Goal: Task Accomplishment & Management: Use online tool/utility

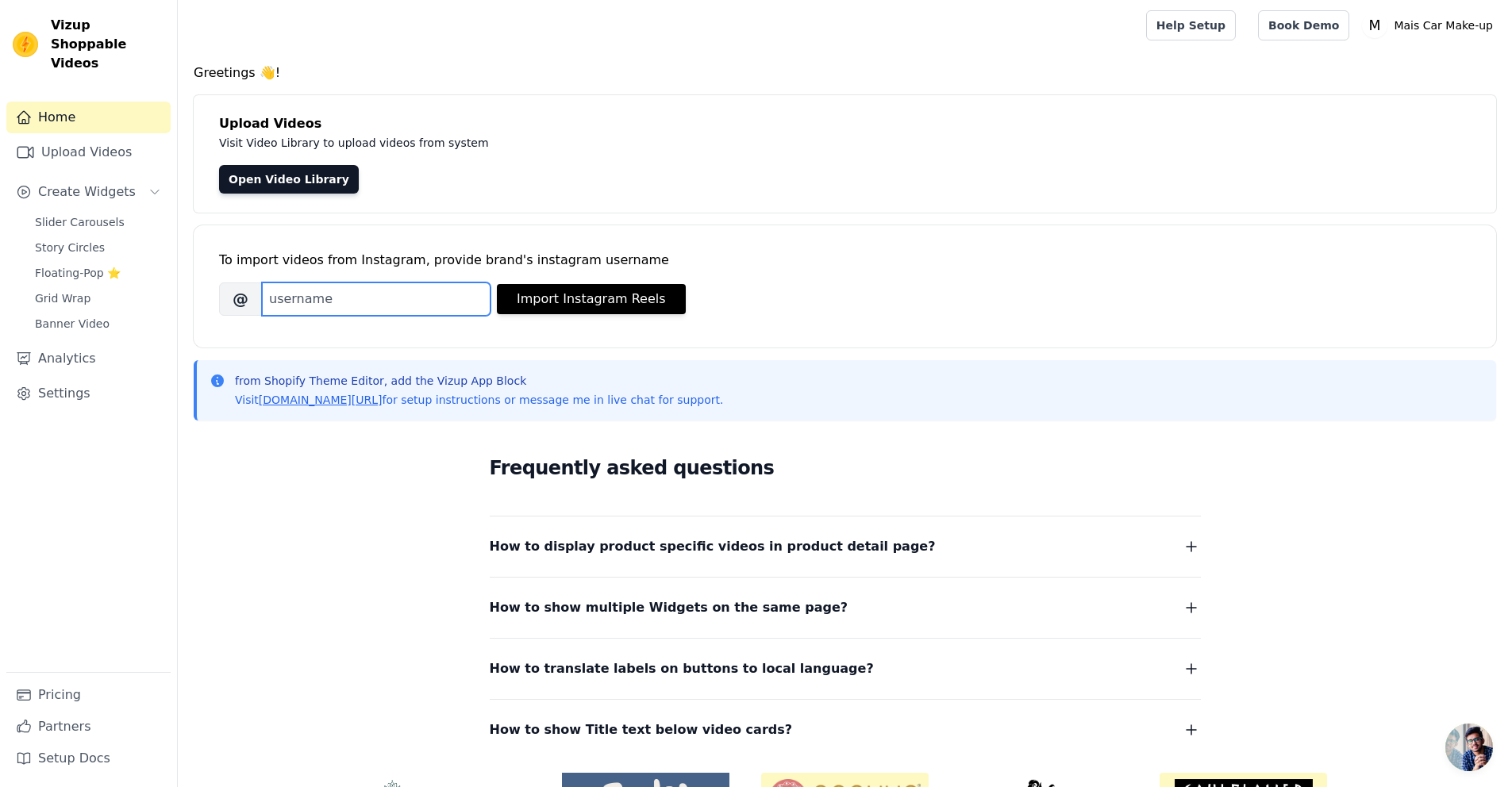
click at [328, 282] on input "Brand's Instagram Username" at bounding box center [376, 298] width 228 height 33
paste input "maiscarmakeup"
type input "maiscarmakeup"
drag, startPoint x: 547, startPoint y: 310, endPoint x: 559, endPoint y: 307, distance: 12.4
click at [557, 307] on button "Import Instagram Reels" at bounding box center [591, 298] width 188 height 30
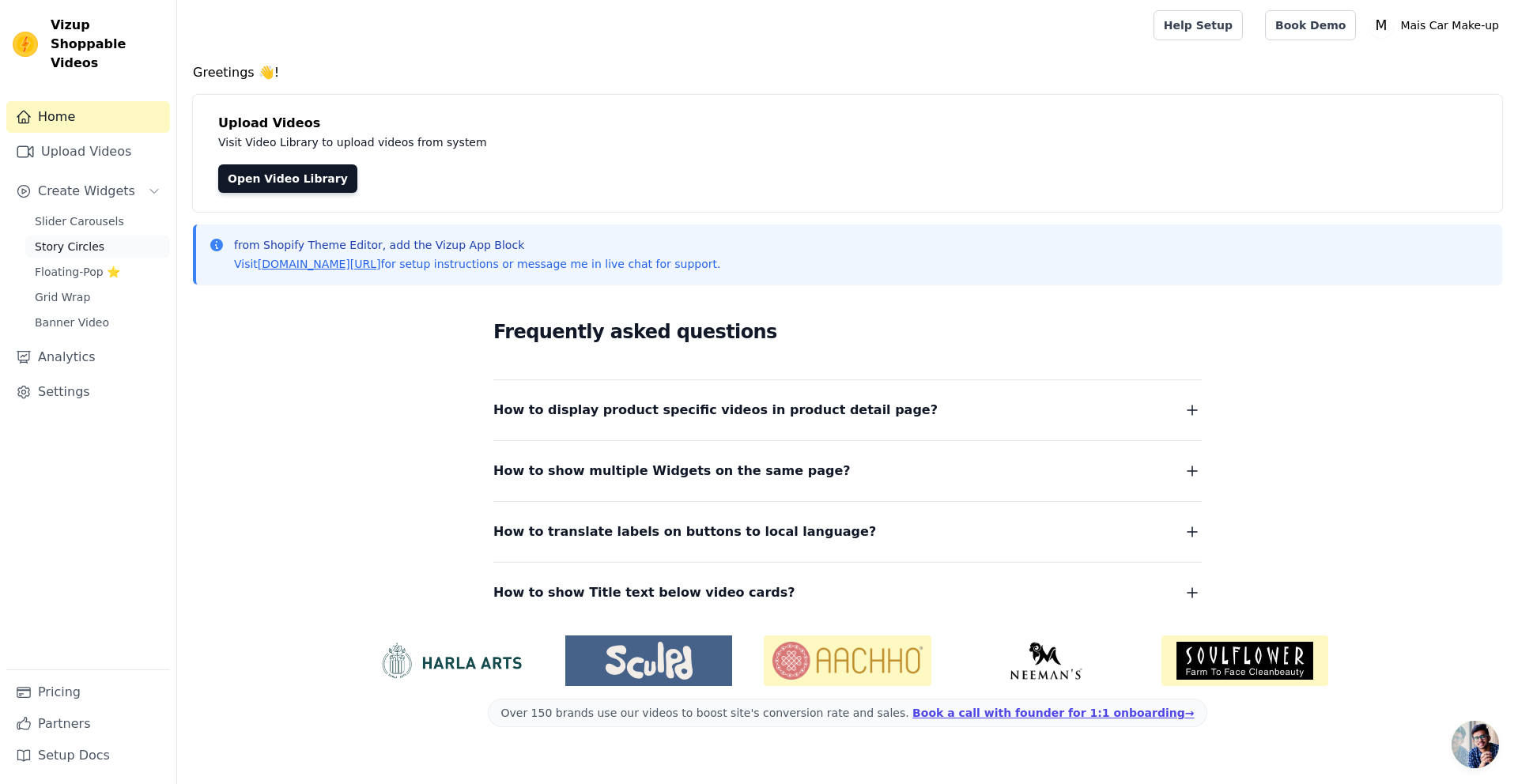
click at [82, 239] on span "Story Circles" at bounding box center [69, 247] width 69 height 16
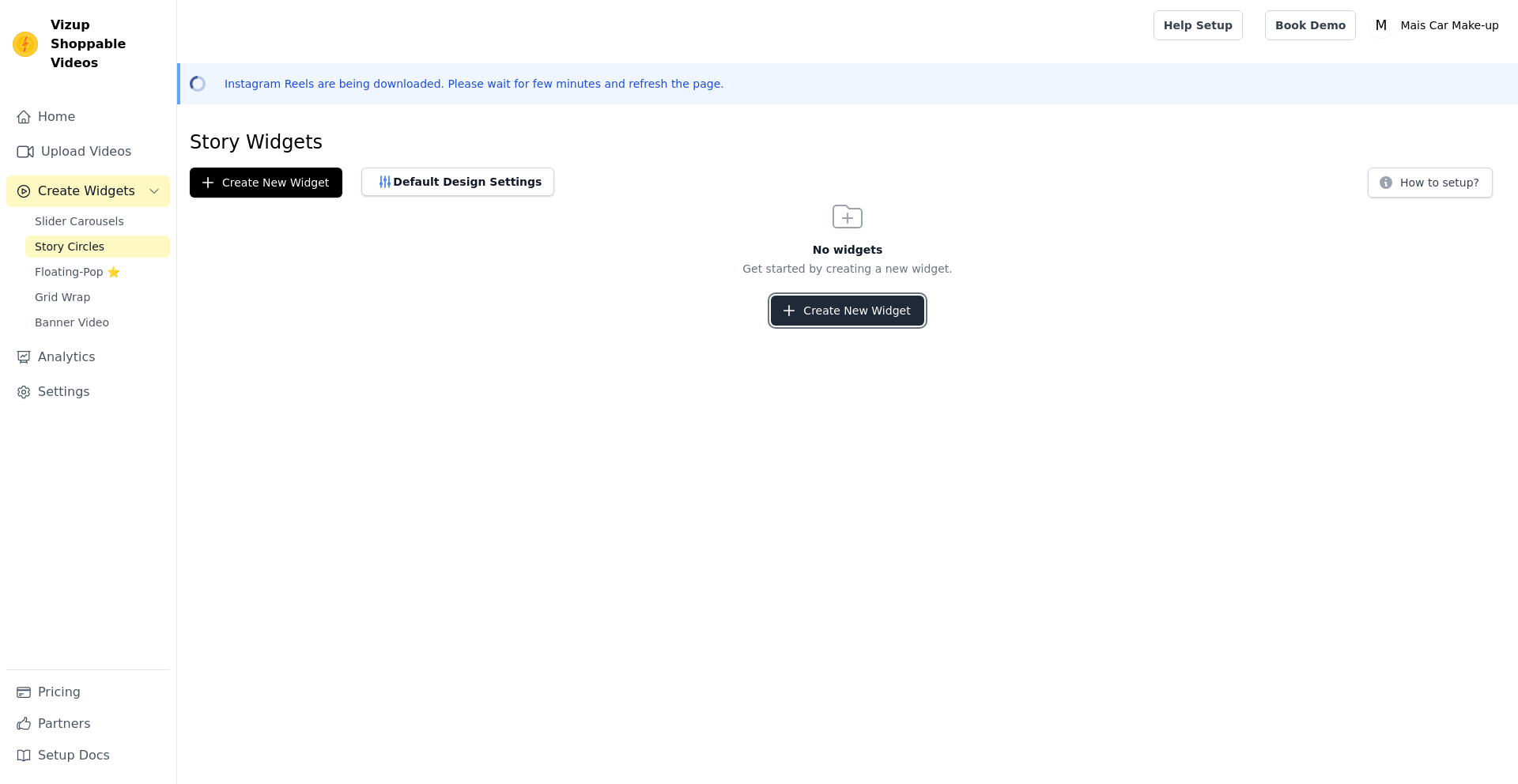
click at [837, 312] on button "Create New Widget" at bounding box center [846, 310] width 152 height 30
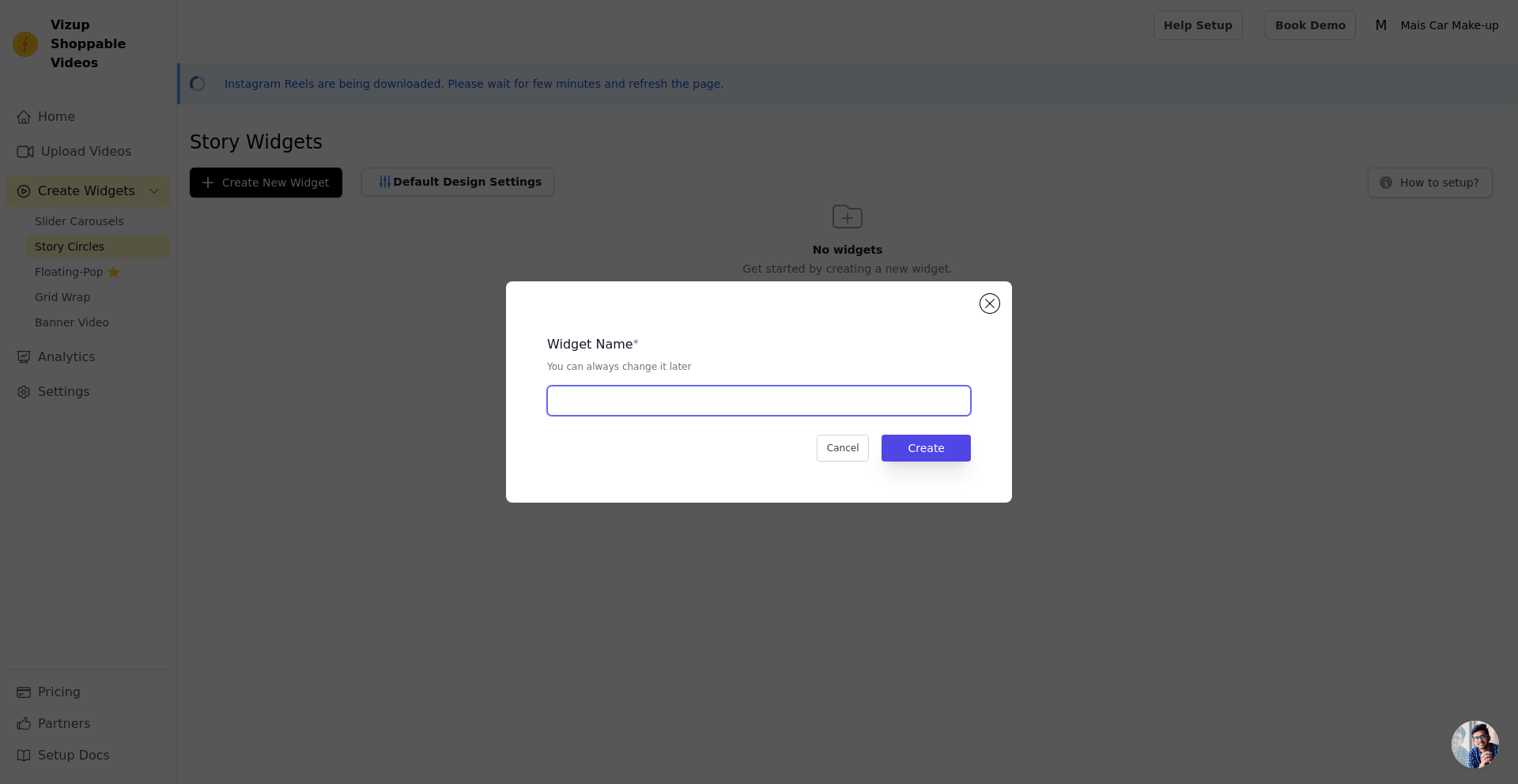
click at [705, 409] on input "text" at bounding box center [759, 400] width 424 height 30
type input "story"
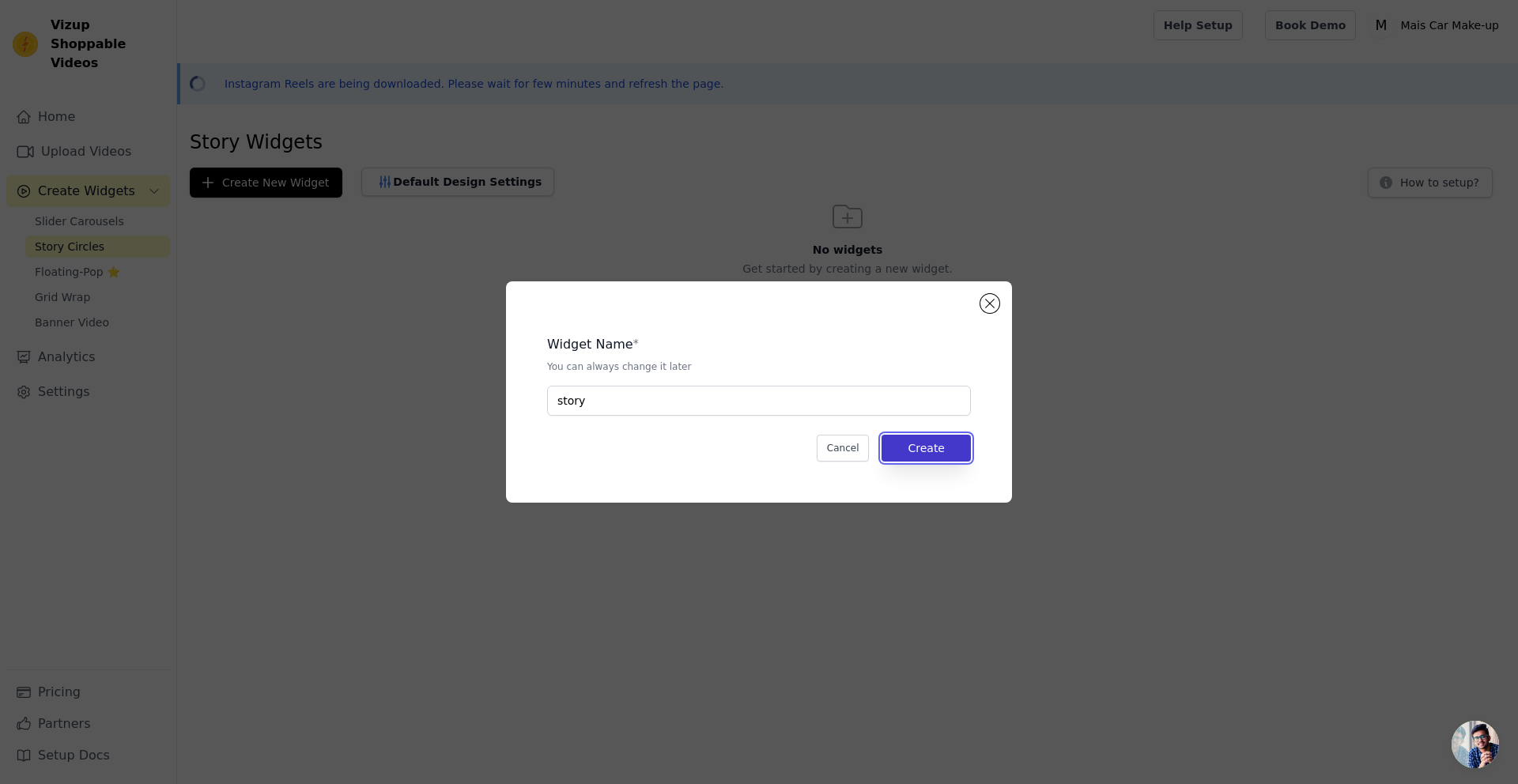
click at [938, 450] on button "Create" at bounding box center [926, 447] width 89 height 27
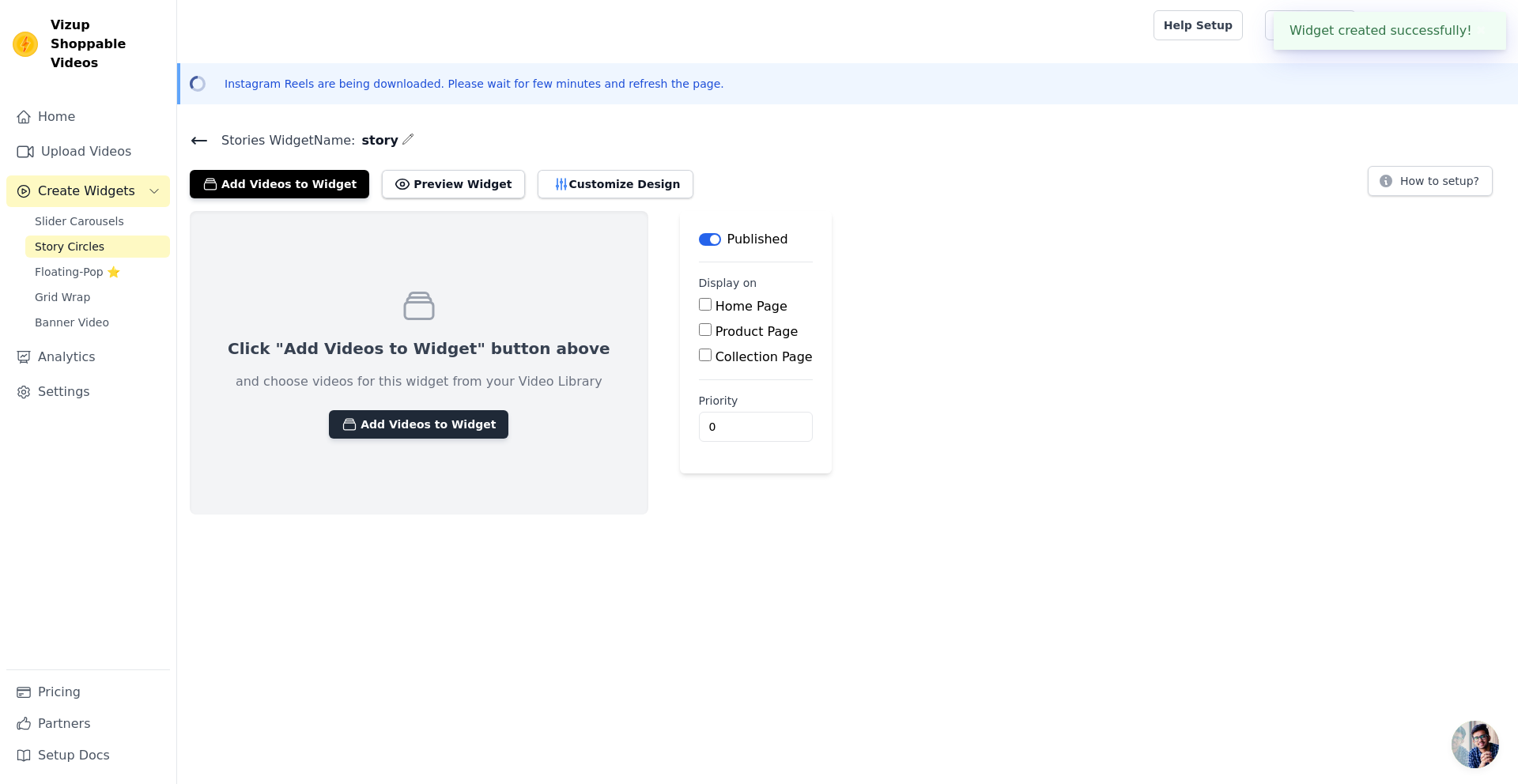
click at [426, 424] on button "Add Videos to Widget" at bounding box center [418, 424] width 180 height 28
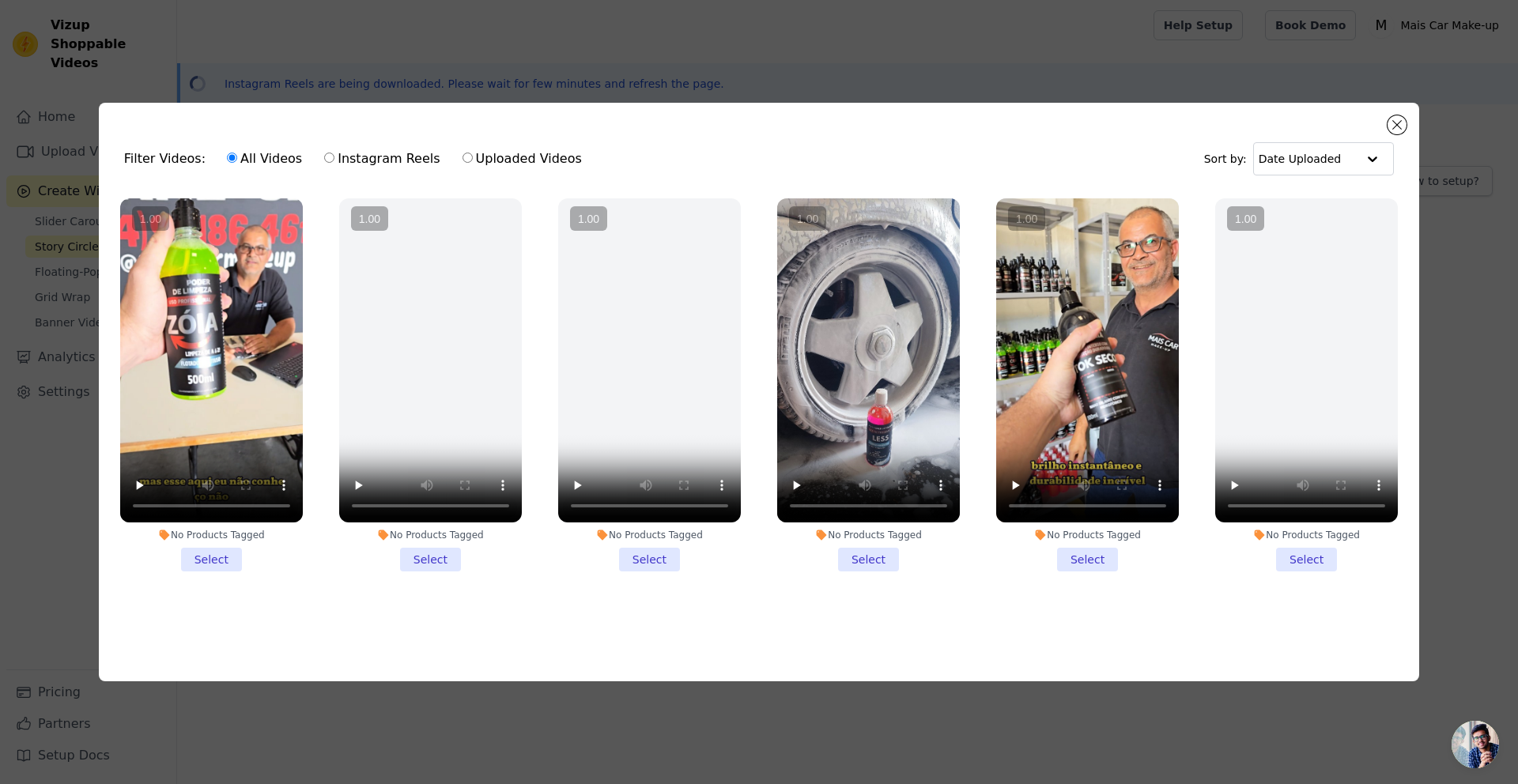
click at [209, 558] on li "No Products Tagged Select" at bounding box center [211, 385] width 183 height 374
click at [0, 0] on input "No Products Tagged Select" at bounding box center [0, 0] width 0 height 0
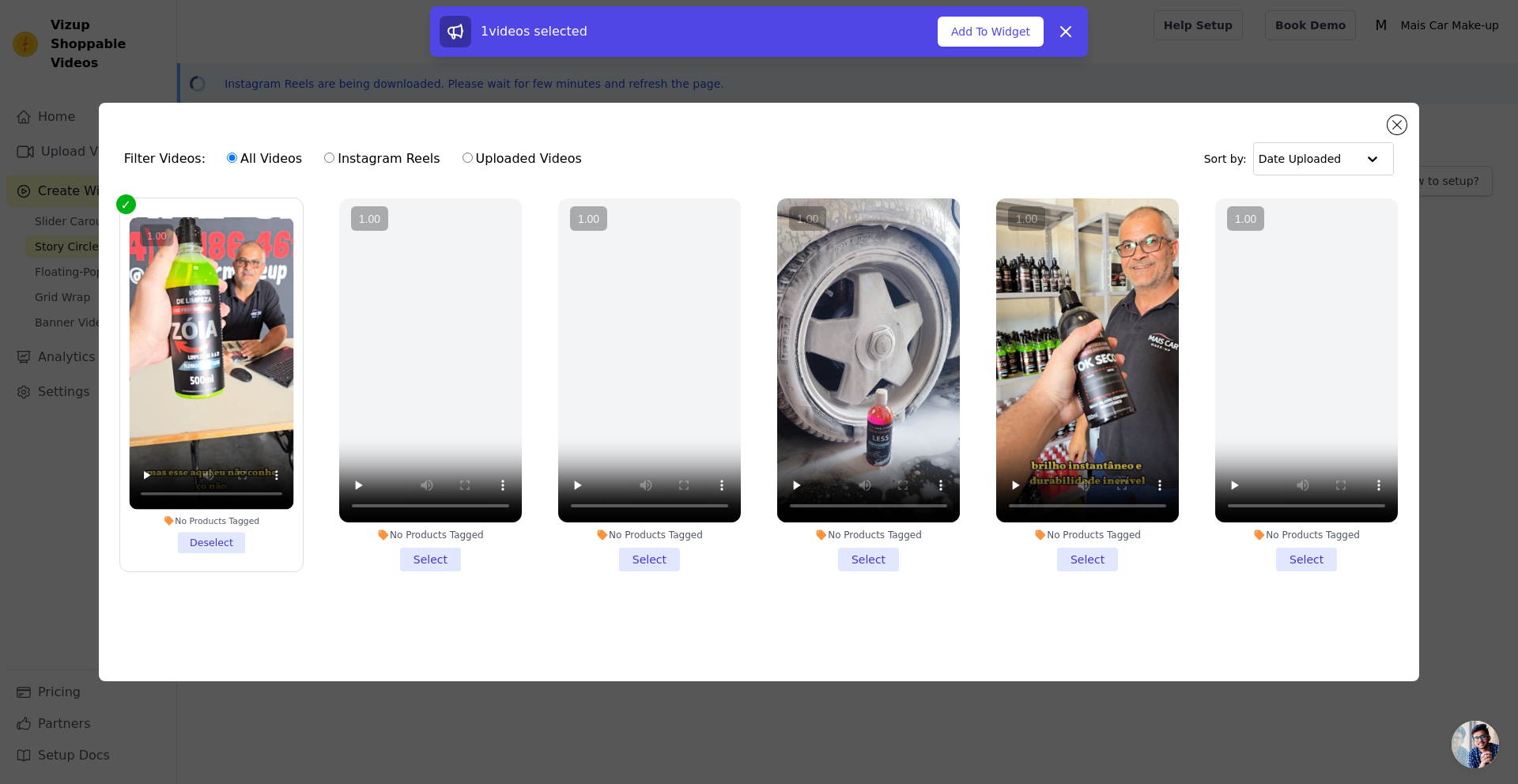
click at [879, 558] on li "No Products Tagged Select" at bounding box center [868, 385] width 183 height 374
click at [0, 0] on input "No Products Tagged Select" at bounding box center [0, 0] width 0 height 0
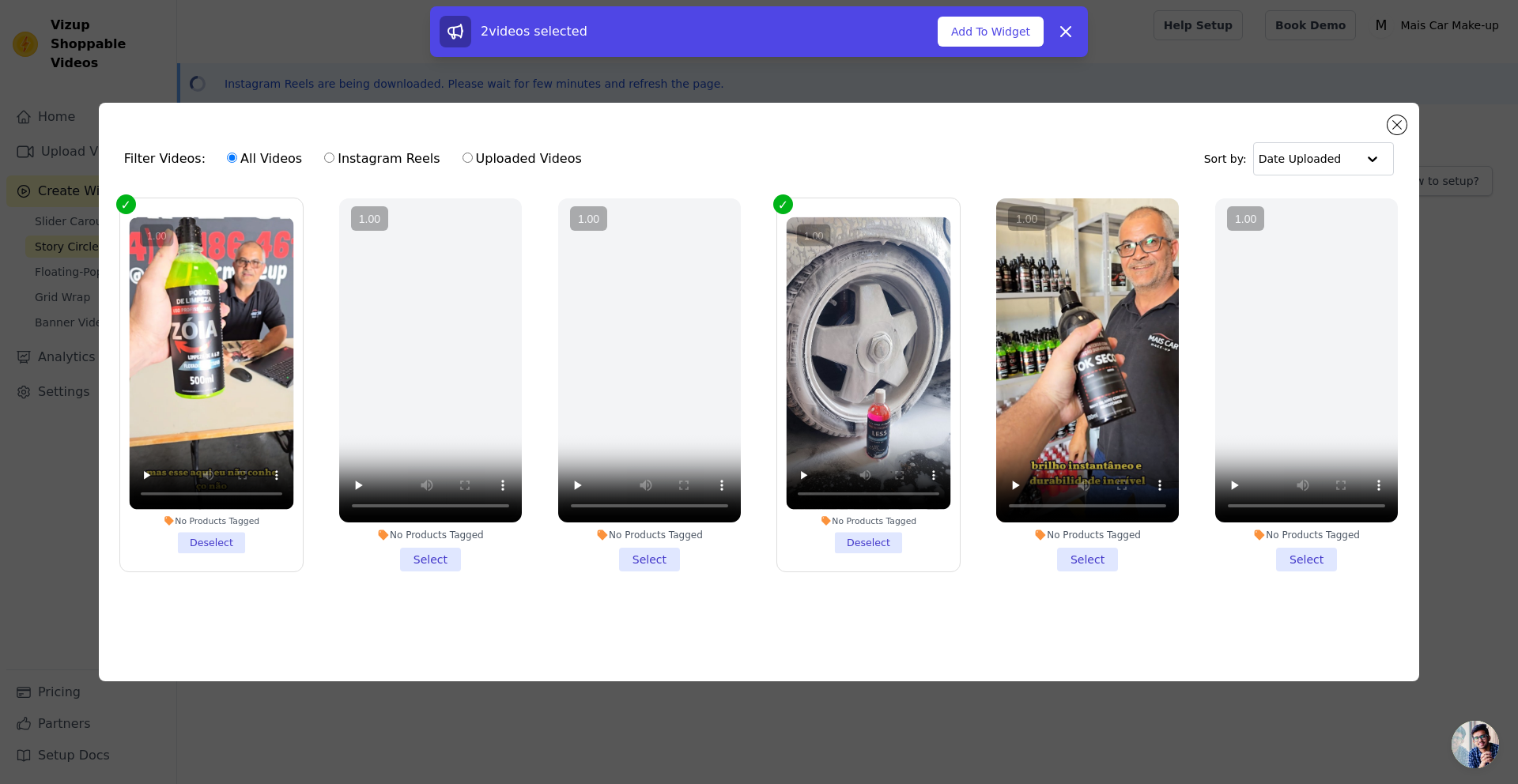
click at [1090, 546] on li "No Products Tagged Select" at bounding box center [1088, 385] width 183 height 374
click at [0, 0] on input "No Products Tagged Select" at bounding box center [0, 0] width 0 height 0
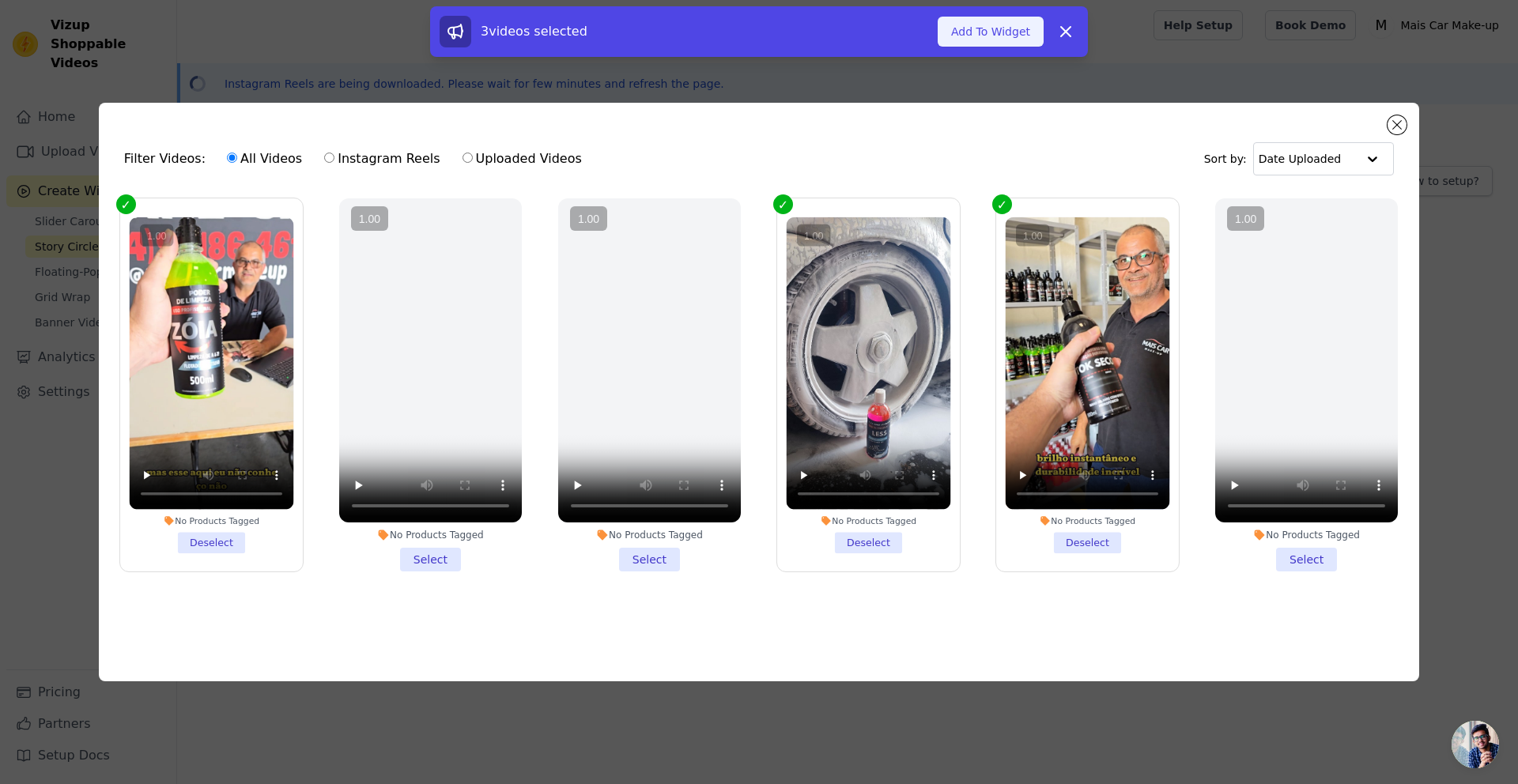
click at [961, 28] on button "Add To Widget" at bounding box center [990, 31] width 106 height 30
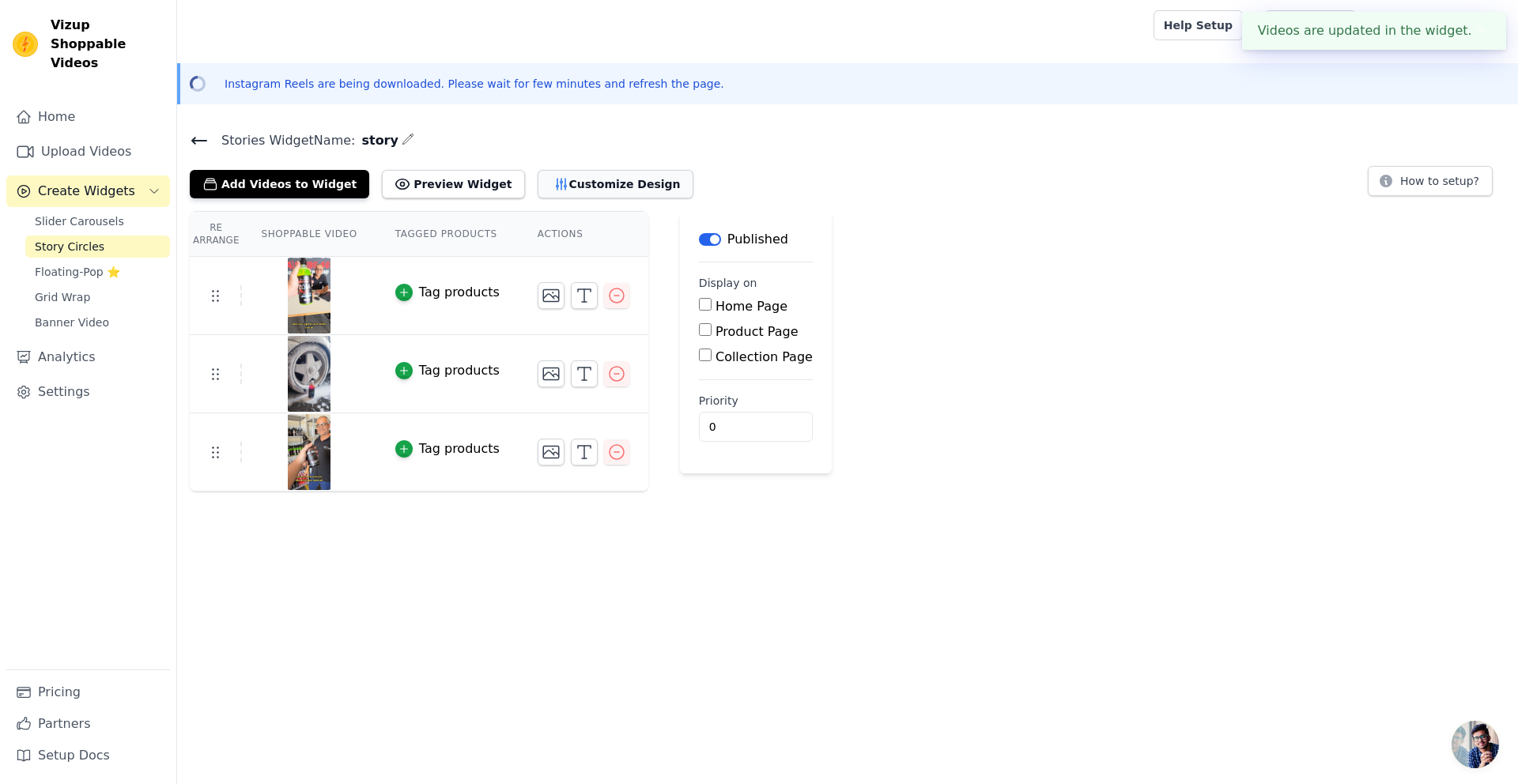
click at [576, 182] on button "Customize Design" at bounding box center [615, 184] width 156 height 28
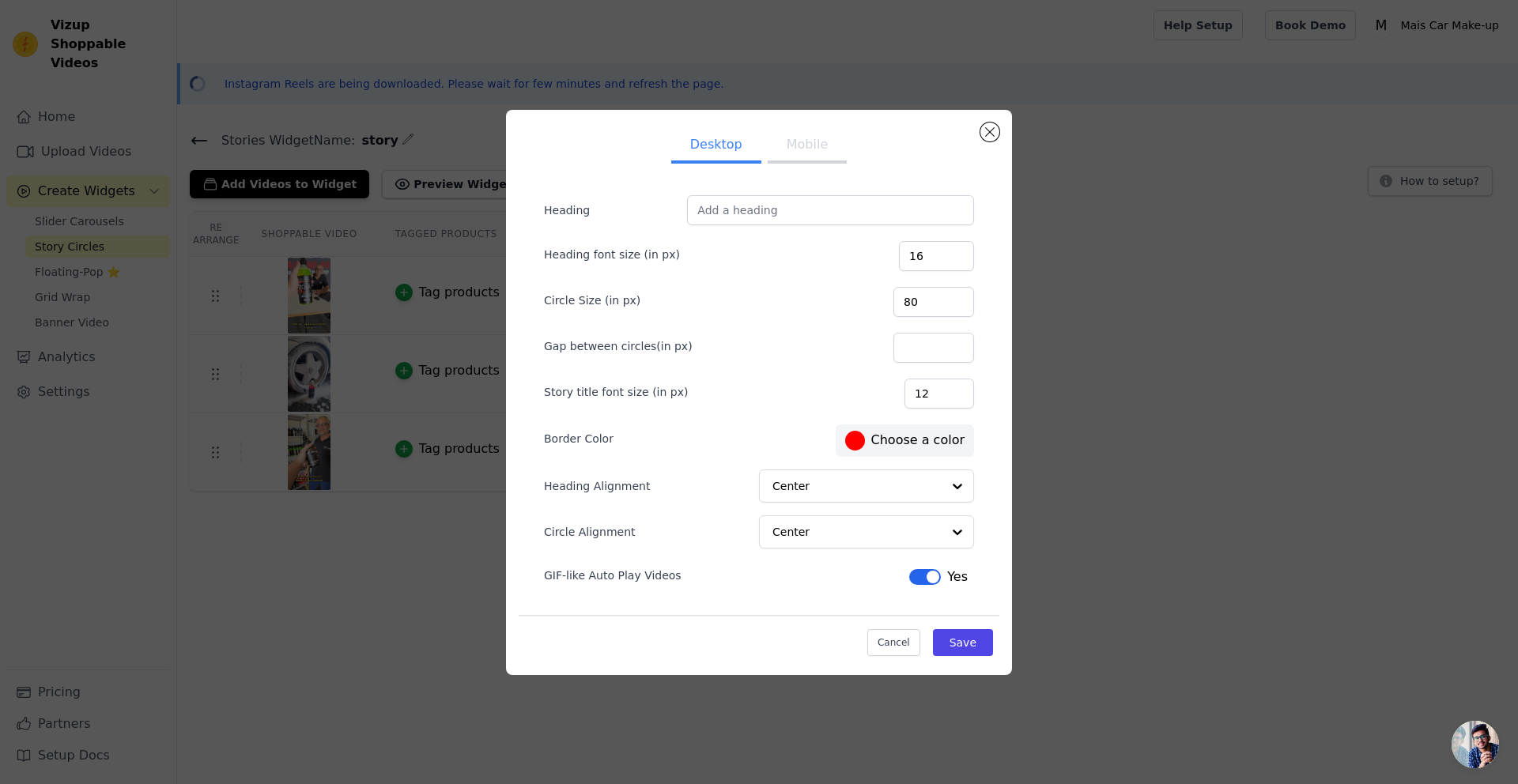
click at [894, 442] on label "#ff0000 Choose a color" at bounding box center [905, 441] width 119 height 20
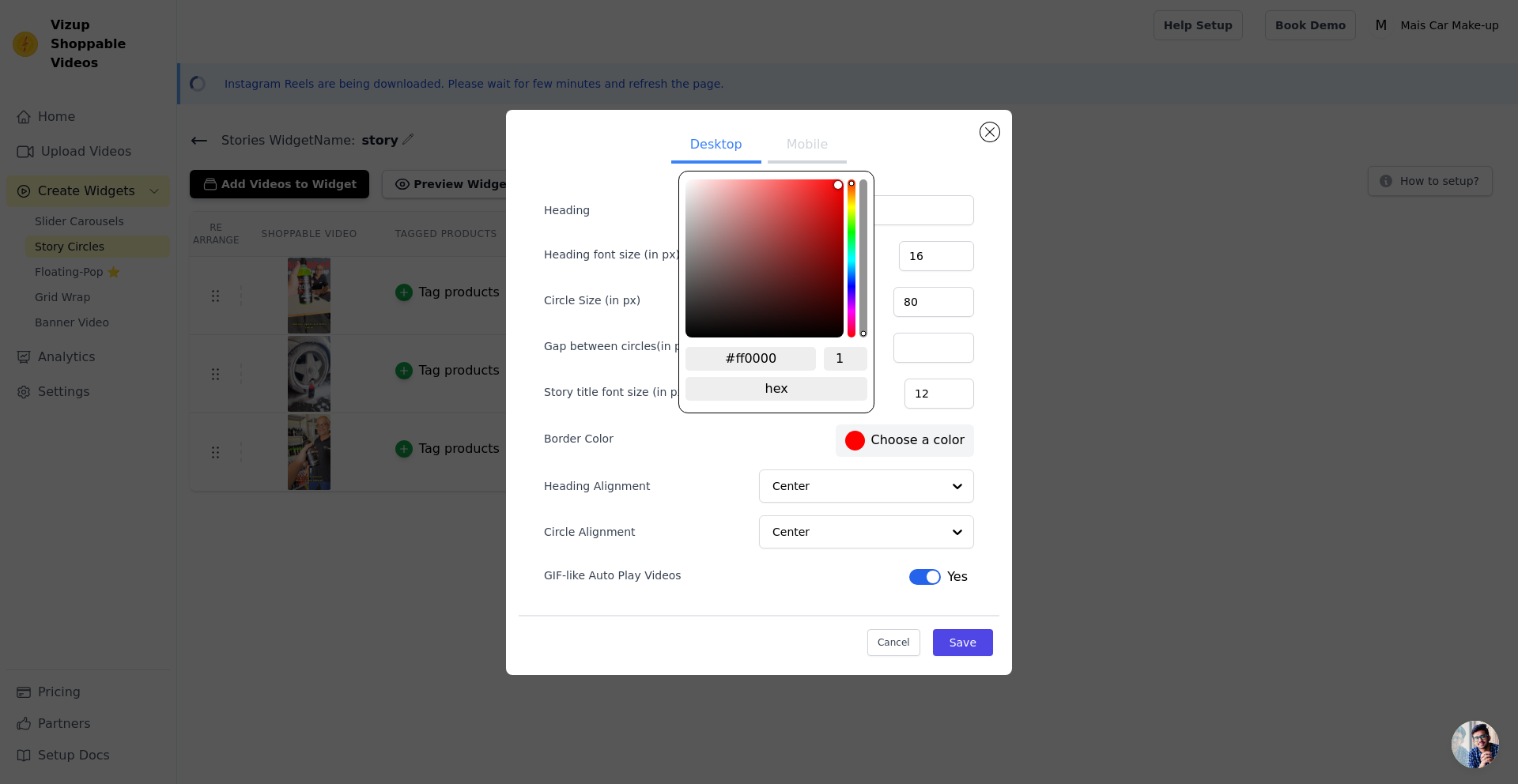
click at [770, 354] on input "#ff0000" at bounding box center [751, 359] width 131 height 23
type input "#000"
click at [748, 454] on div "Border Color #ff0000 Choose a color" at bounding box center [759, 439] width 430 height 35
click at [896, 447] on label "#ff0000 Choose a color" at bounding box center [905, 441] width 119 height 20
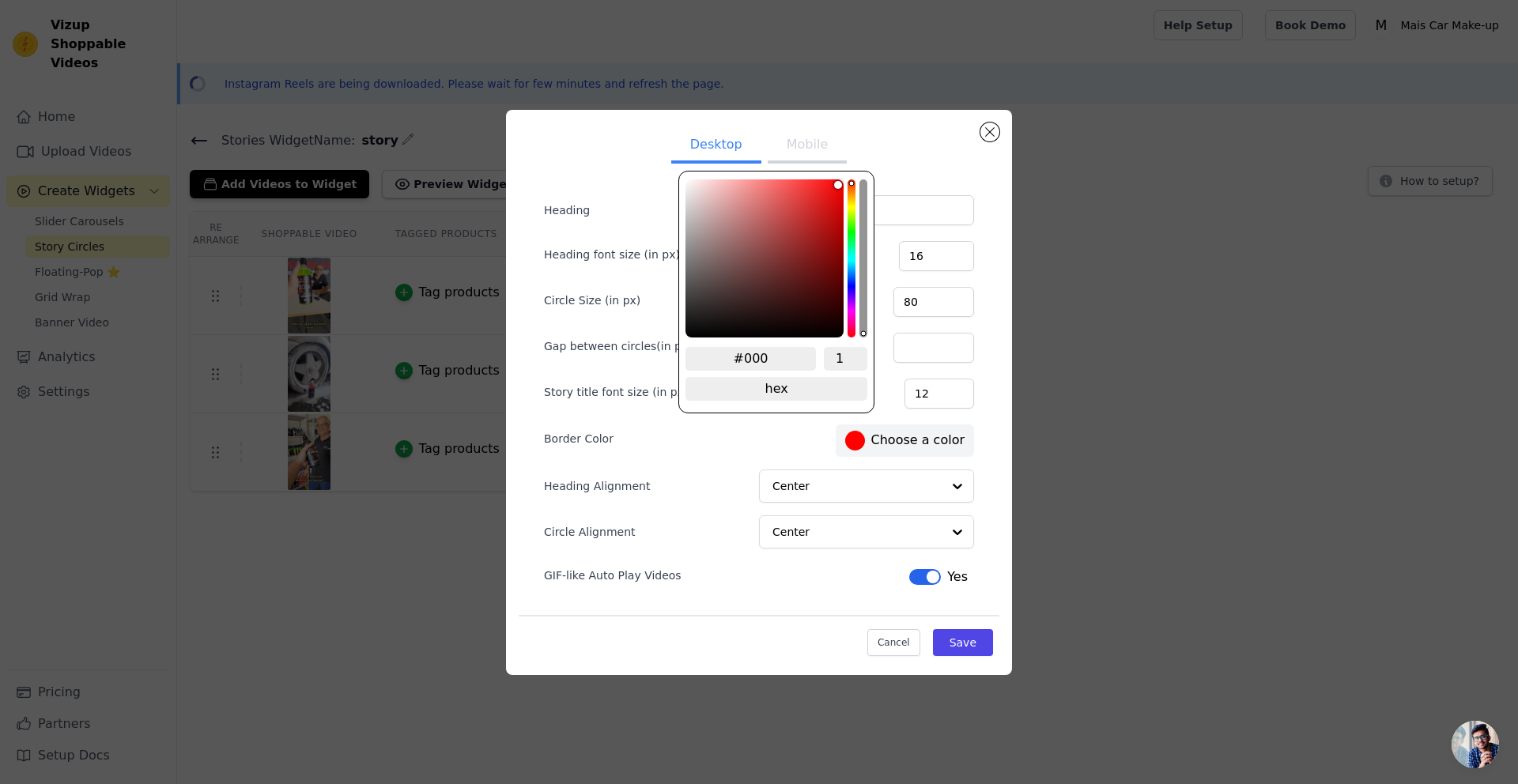
type input "#fb0a0a"
type input "#f71111"
type input "#ee2424"
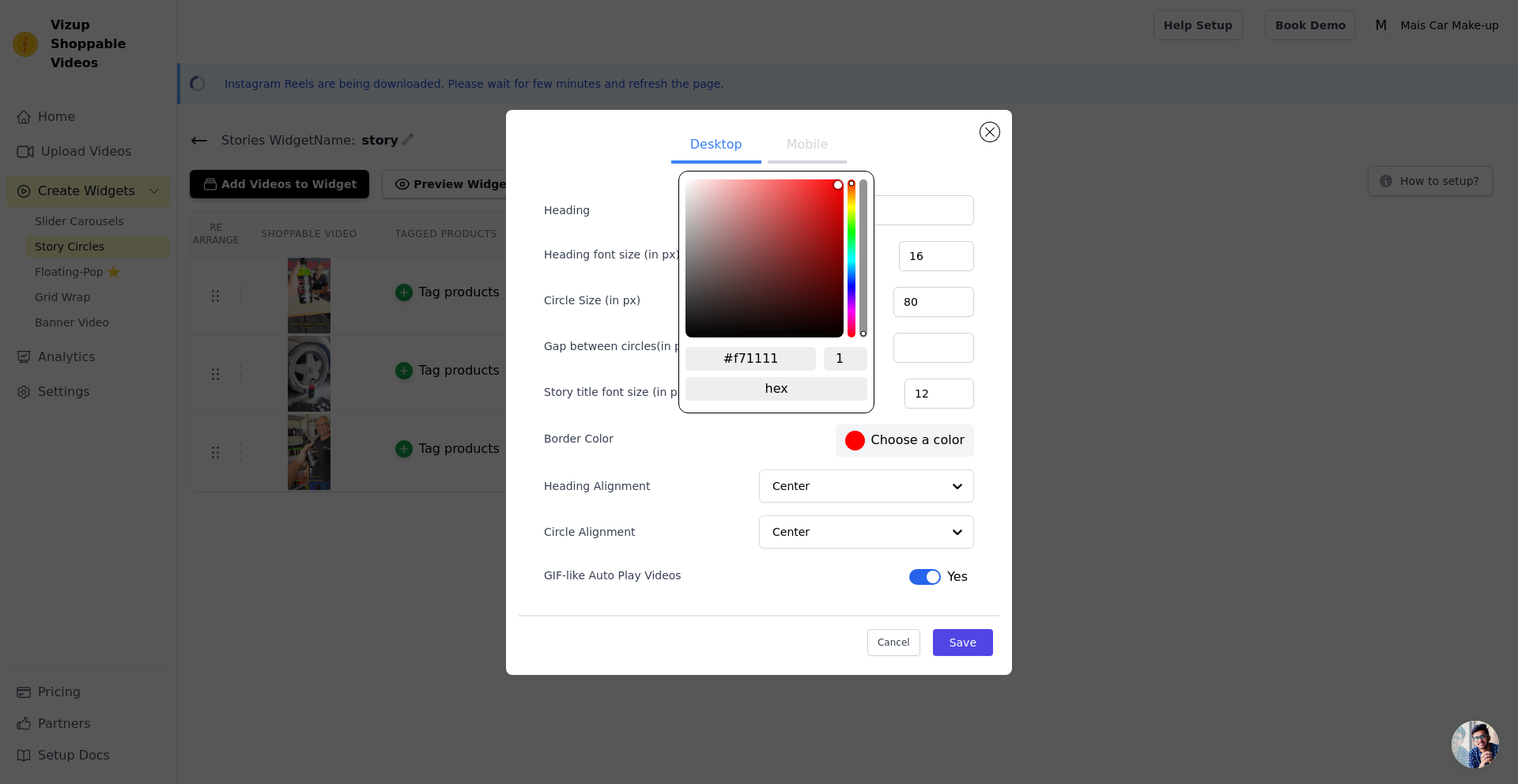
type input "#ee2424"
type input "#dd3b3b"
type input "#c45252"
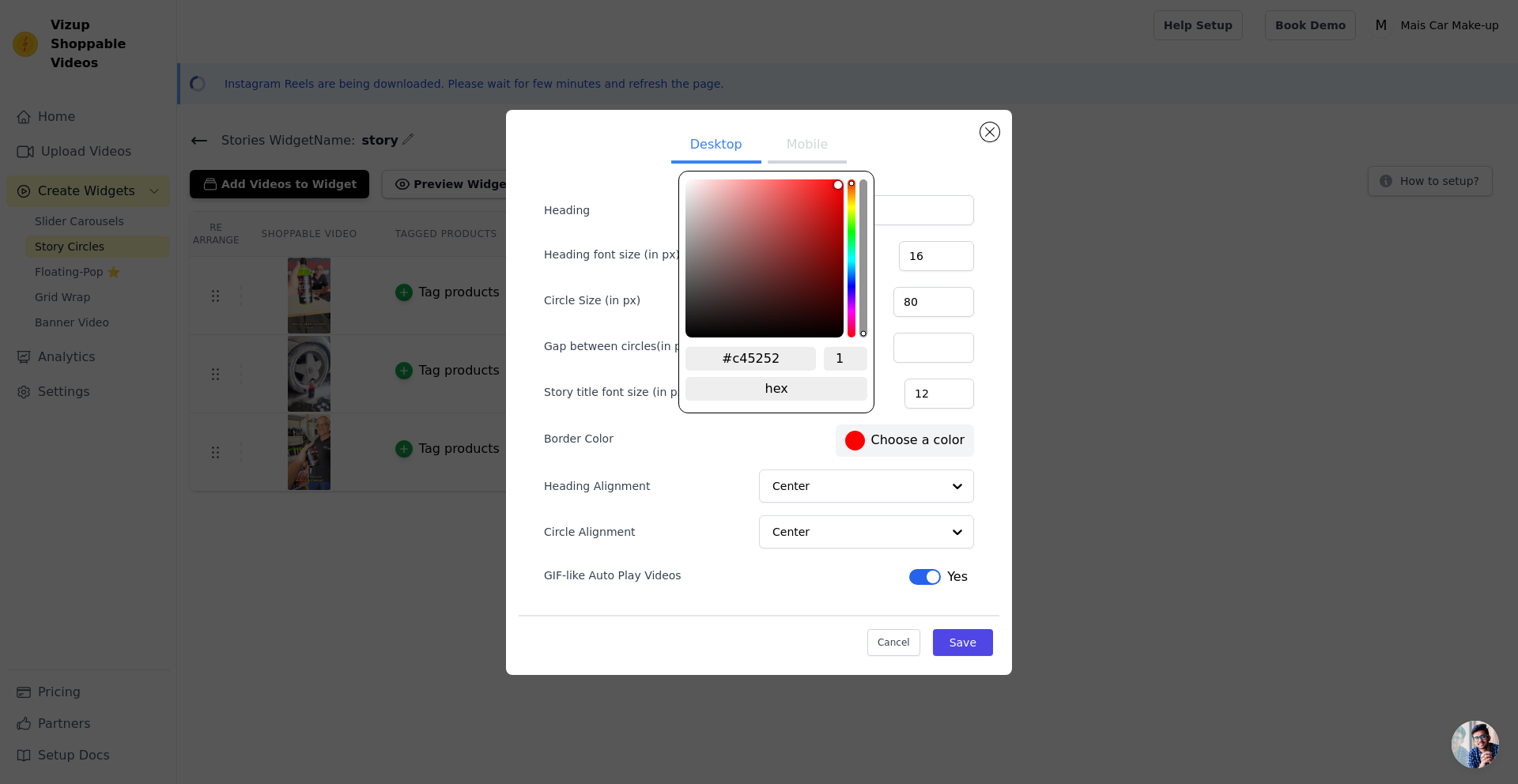
type input "#ae5e5e"
type input "#936161"
type input "#7a5d5d"
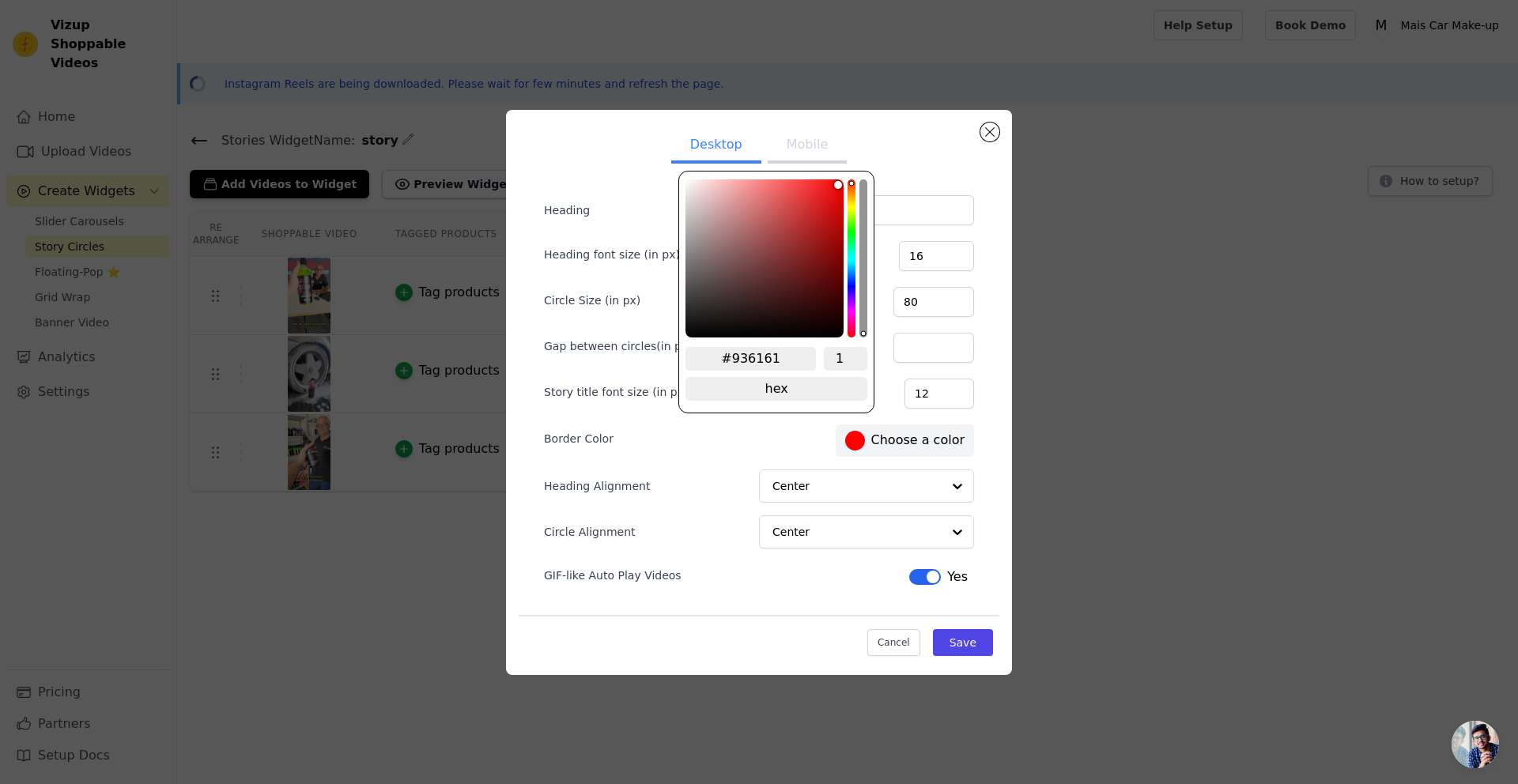
type input "#7a5d5d"
type input "#5a4e4e"
type input "#1d1d1d"
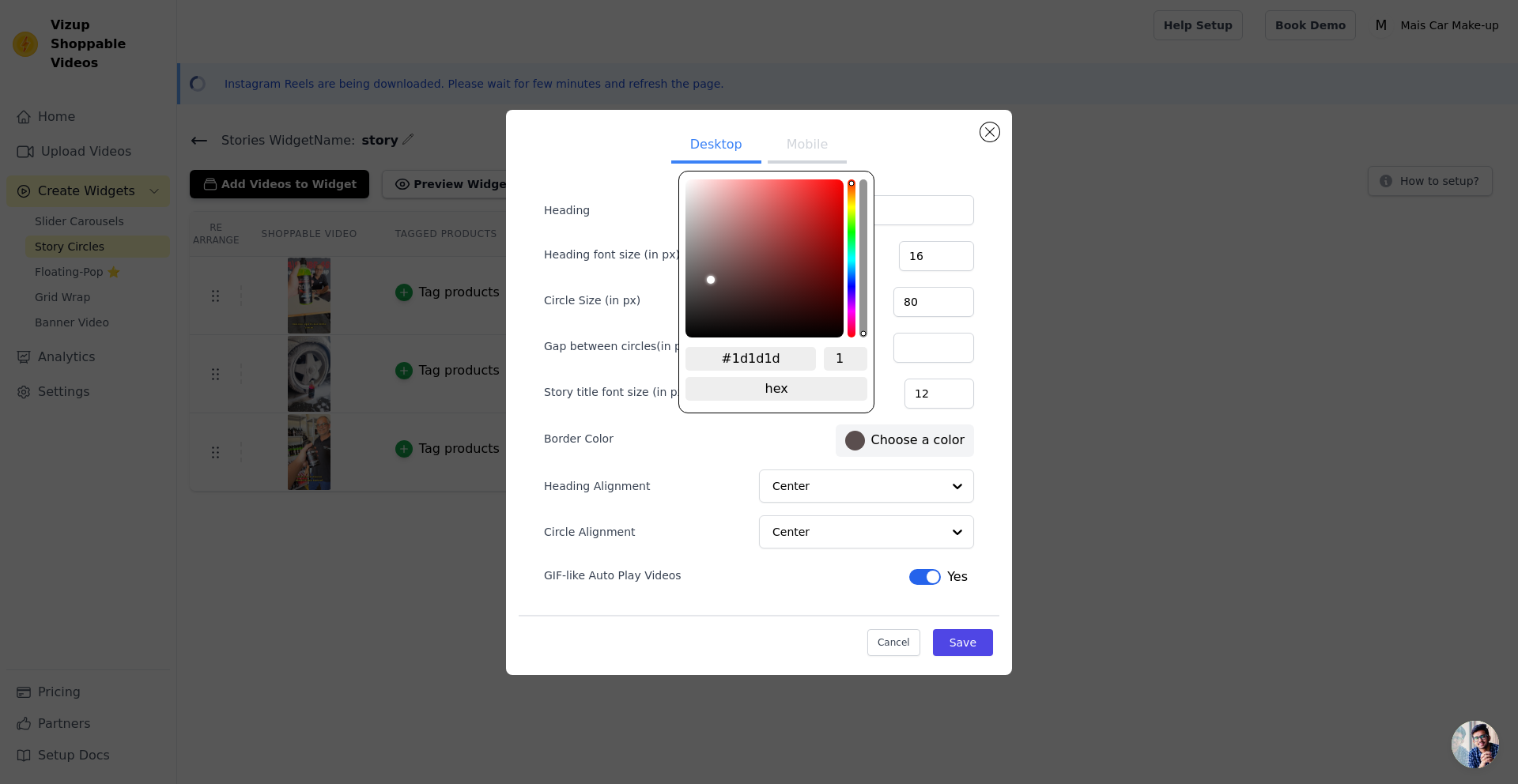
type input "#000000"
drag, startPoint x: 838, startPoint y: 182, endPoint x: 588, endPoint y: 451, distance: 367.2
click at [588, 451] on div "Desktop Mobile Heading Heading font size (in px) 16 Circle Size (in px) 80 Gap …" at bounding box center [759, 392] width 480 height 540
click at [798, 422] on div "Border Color #000000 Choose a color" at bounding box center [759, 439] width 430 height 35
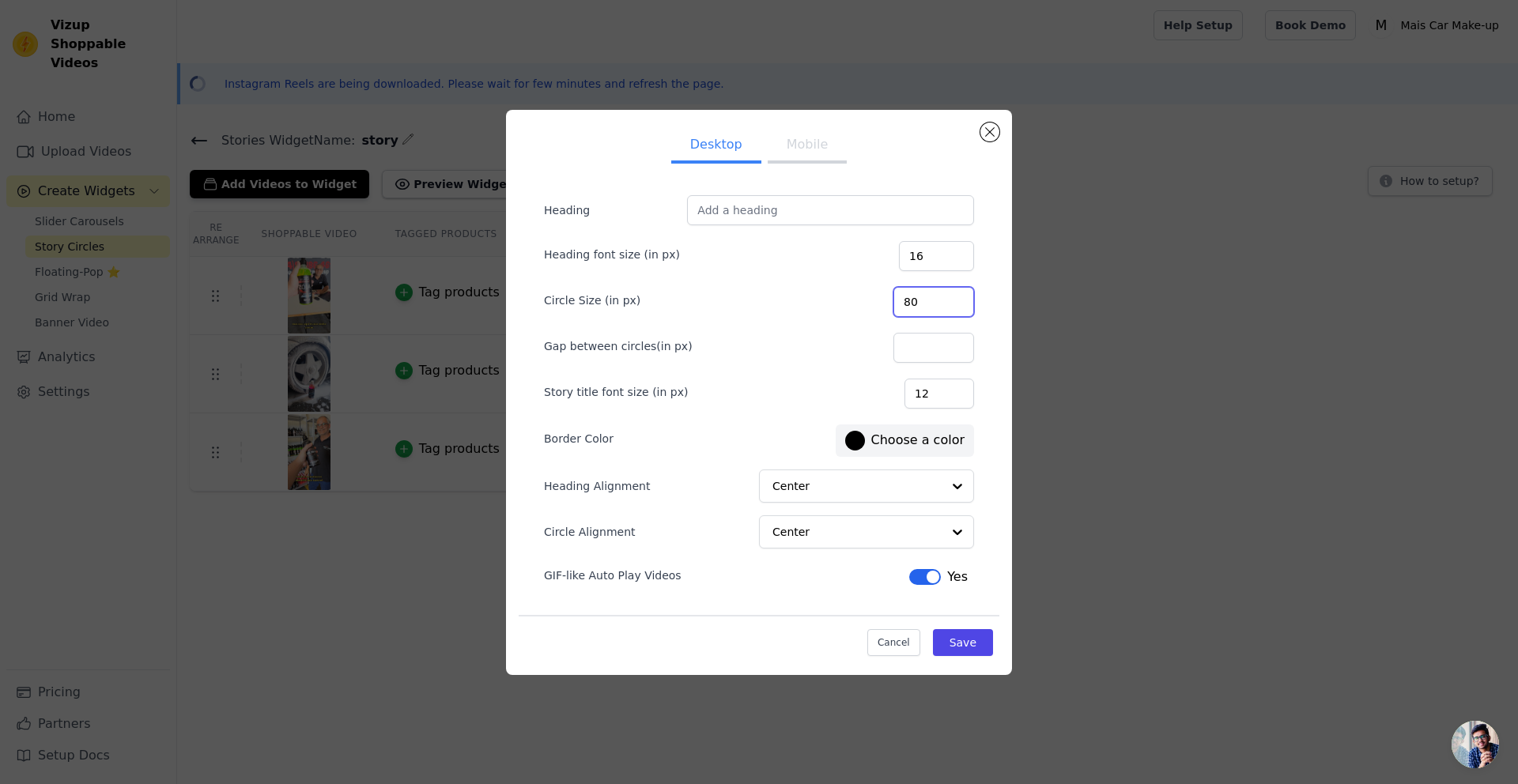
drag, startPoint x: 949, startPoint y: 305, endPoint x: 890, endPoint y: 296, distance: 59.7
click at [890, 296] on div "Circle Size (in px) 80" at bounding box center [759, 300] width 430 height 33
type input "100"
drag, startPoint x: 645, startPoint y: 444, endPoint x: 663, endPoint y: 452, distance: 19.7
click at [645, 446] on div "Border Color #000000 Choose a color" at bounding box center [759, 439] width 430 height 35
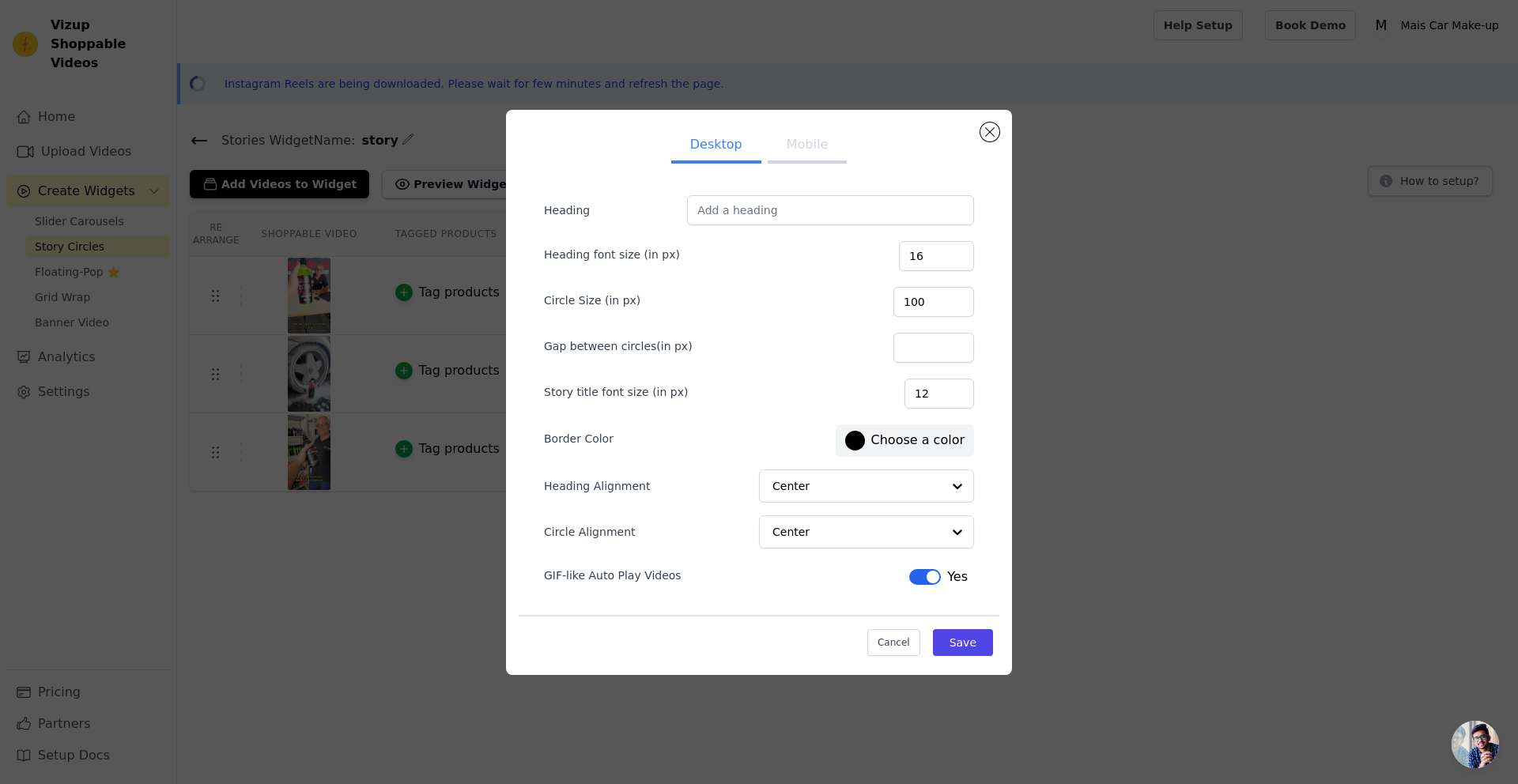
click at [807, 548] on form "Heading Heading font size (in px) 16 Circle Size (in px) 100 Gap between circle…" at bounding box center [759, 392] width 455 height 420
click at [812, 534] on input "Circle Alignment" at bounding box center [857, 532] width 168 height 31
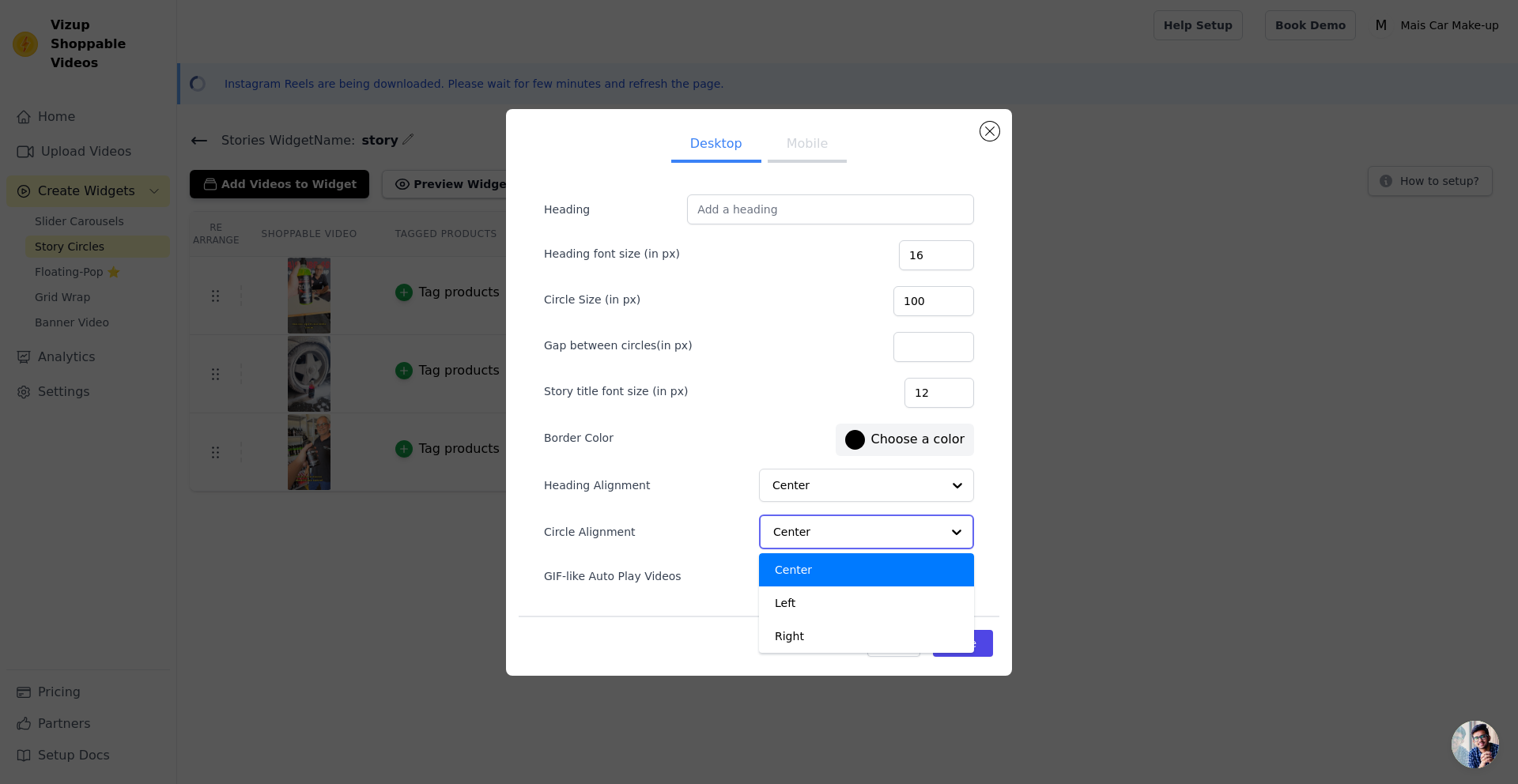
click at [829, 543] on input "Circle Alignment" at bounding box center [857, 532] width 168 height 31
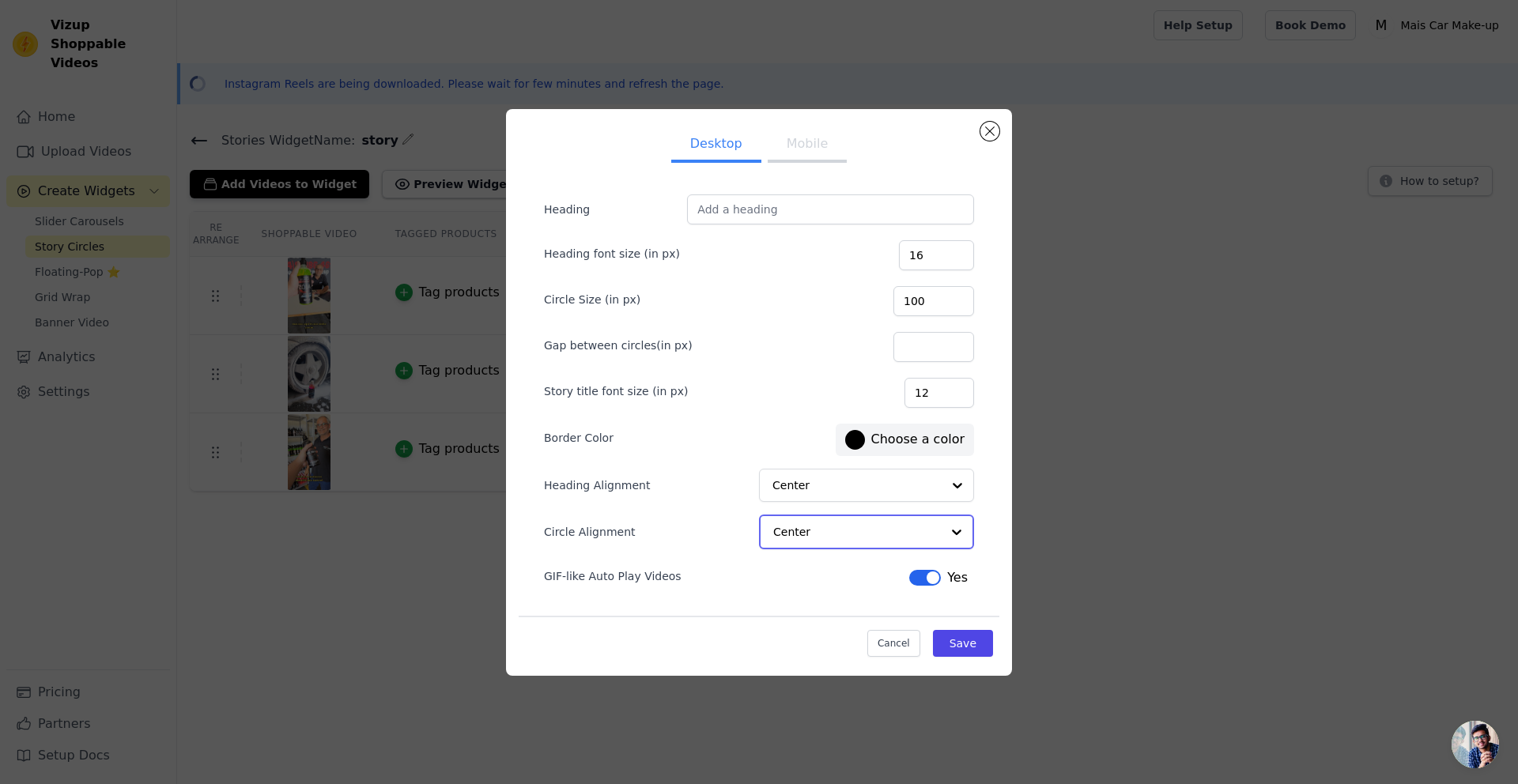
click at [826, 537] on input "Circle Alignment" at bounding box center [857, 532] width 168 height 31
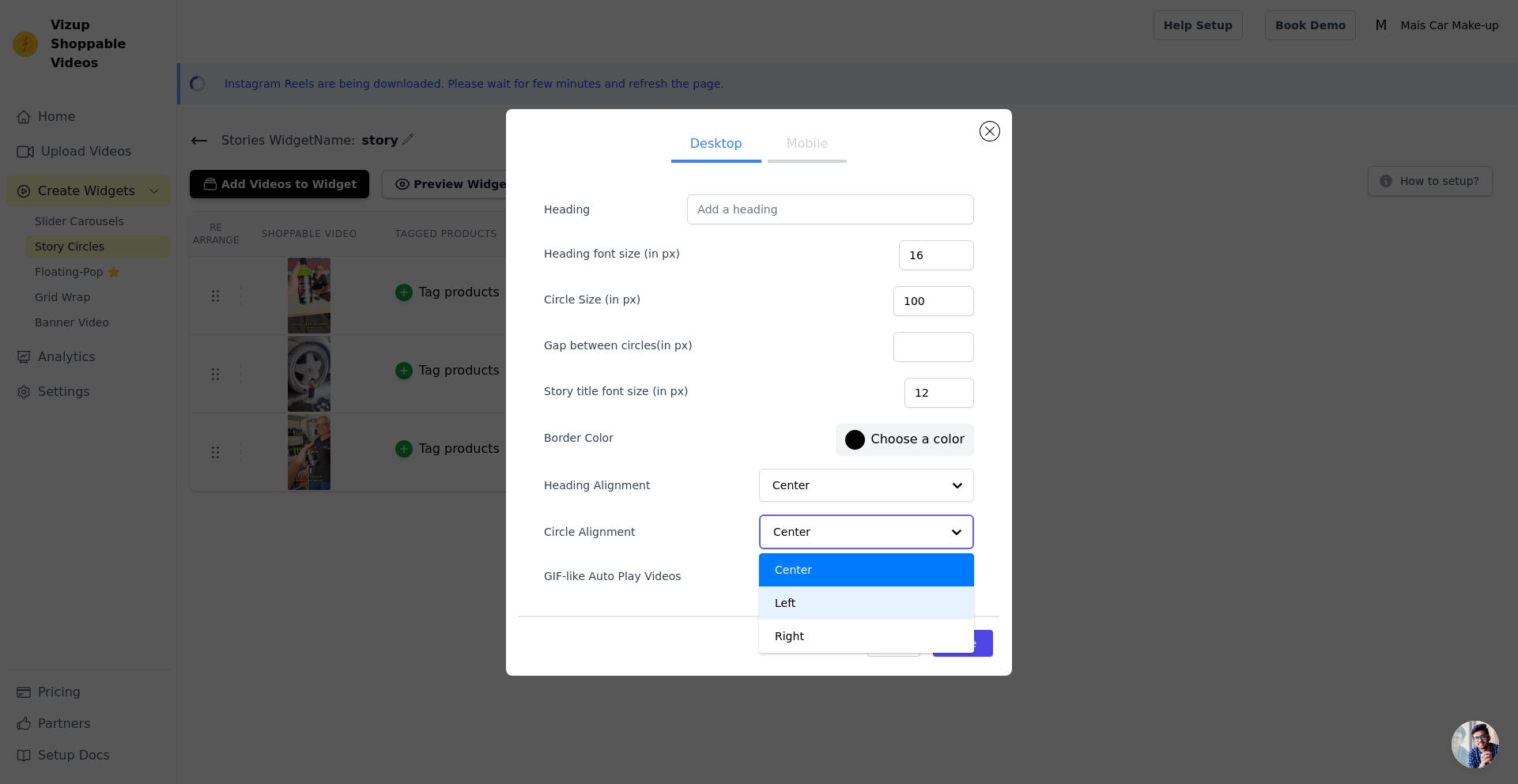
click at [803, 599] on div "Left" at bounding box center [867, 603] width 215 height 33
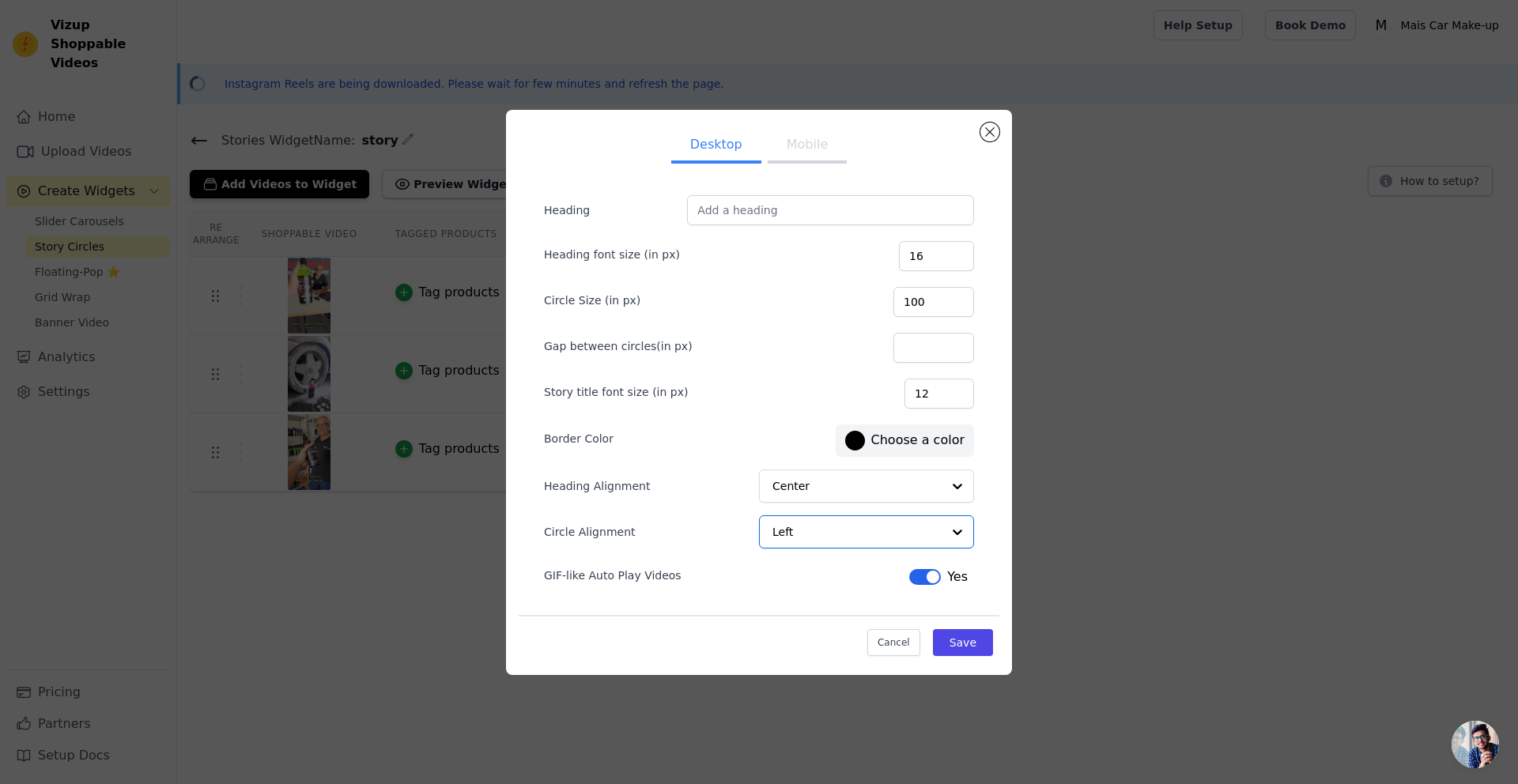
click at [784, 162] on ul "Desktop Mobile" at bounding box center [759, 146] width 480 height 48
click at [785, 156] on button "Mobile" at bounding box center [807, 146] width 79 height 35
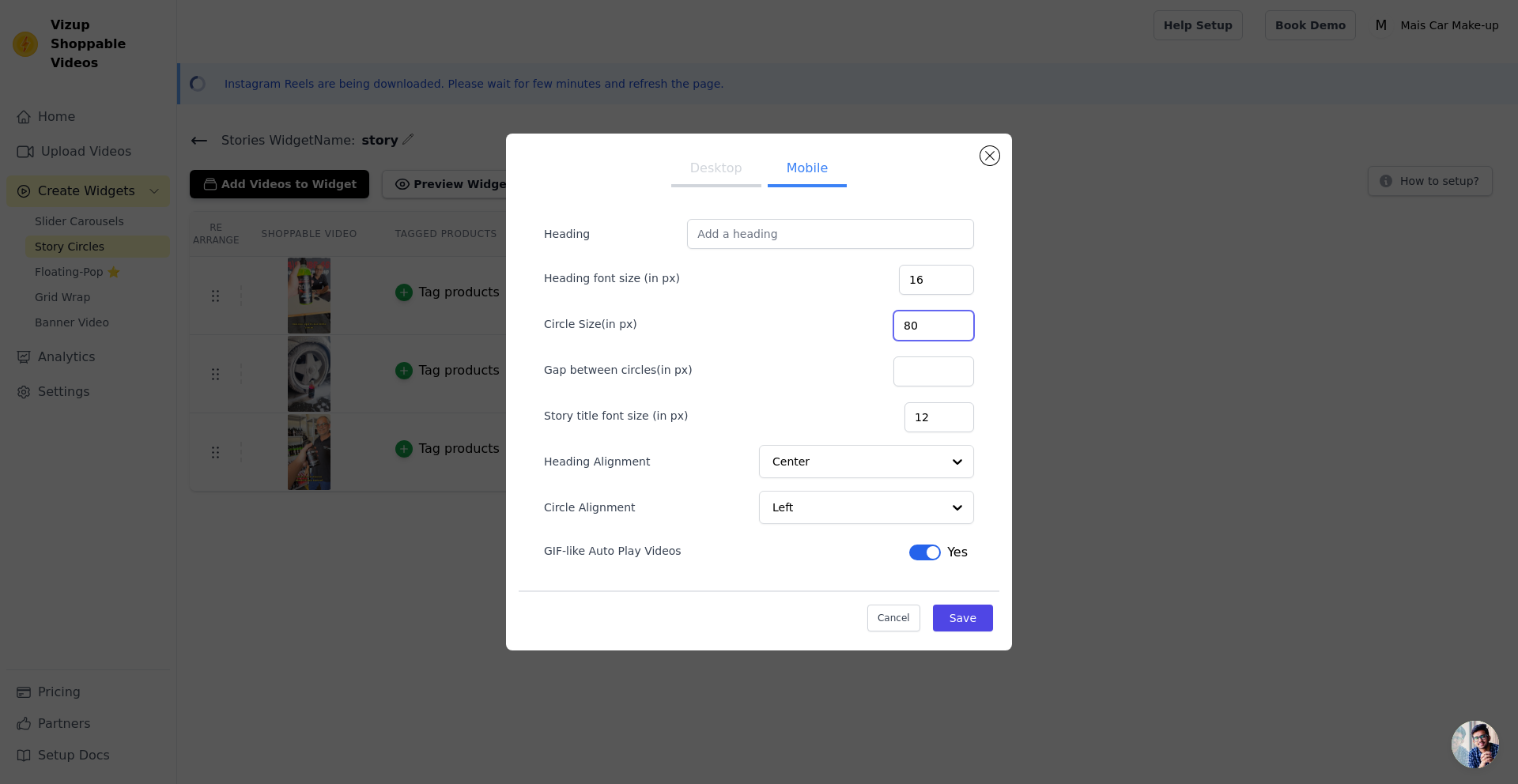
drag, startPoint x: 946, startPoint y: 326, endPoint x: 788, endPoint y: 321, distance: 158.1
click at [788, 321] on div "Circle Size(in px) 80" at bounding box center [759, 324] width 430 height 33
type input "880"
click at [978, 613] on button "Save" at bounding box center [963, 617] width 60 height 27
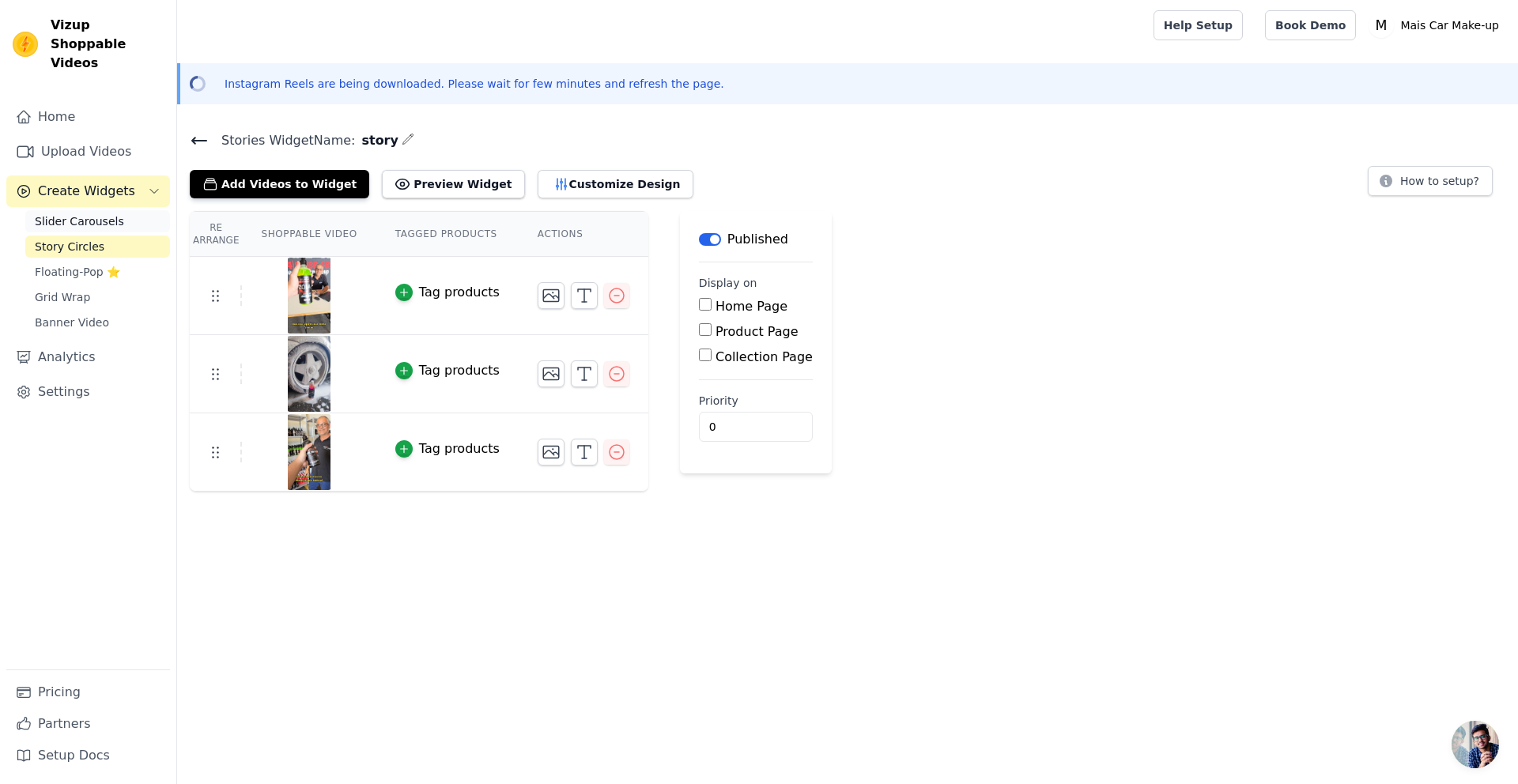
click at [68, 214] on span "Slider Carousels" at bounding box center [79, 222] width 89 height 16
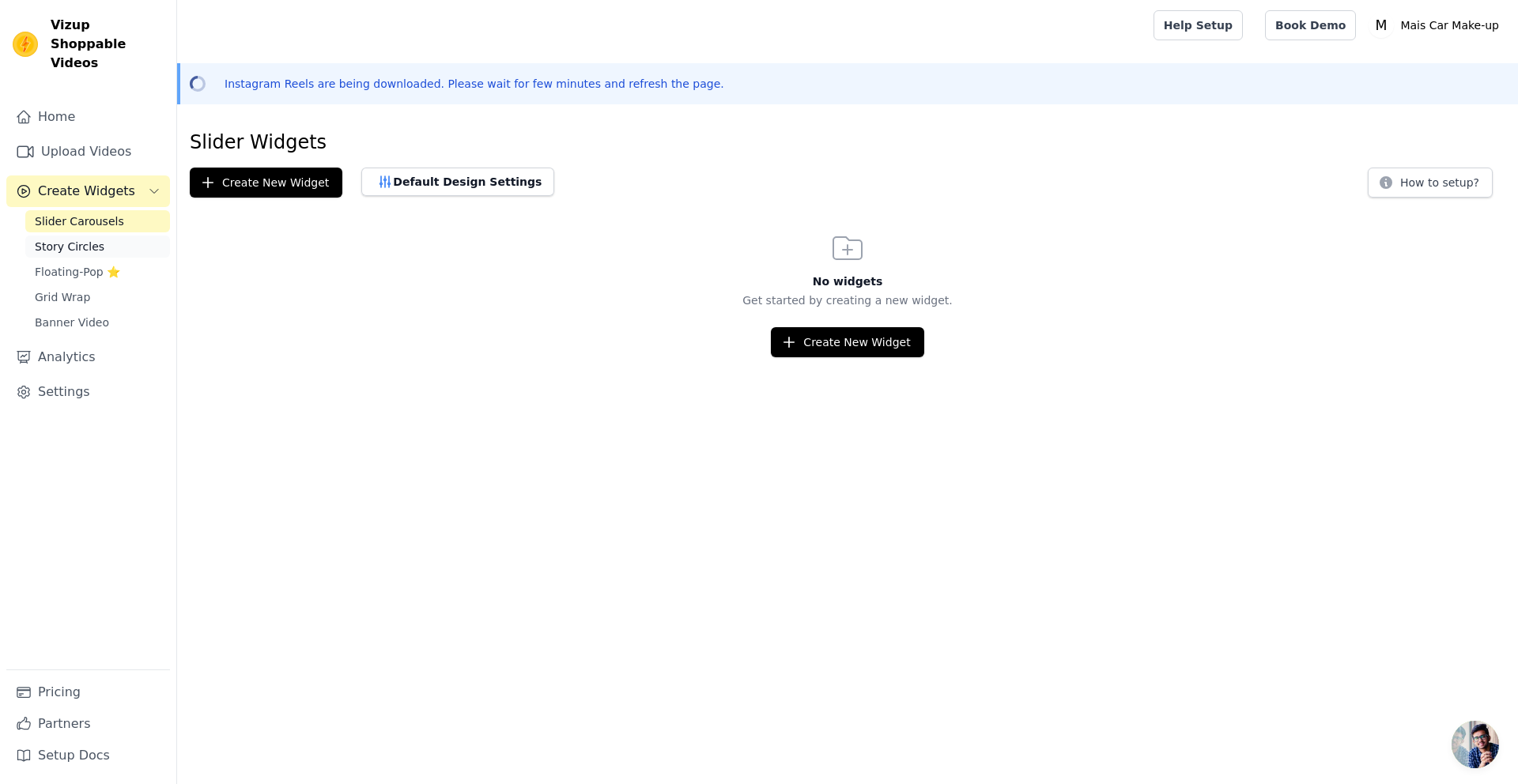
click at [60, 239] on span "Story Circles" at bounding box center [69, 247] width 69 height 16
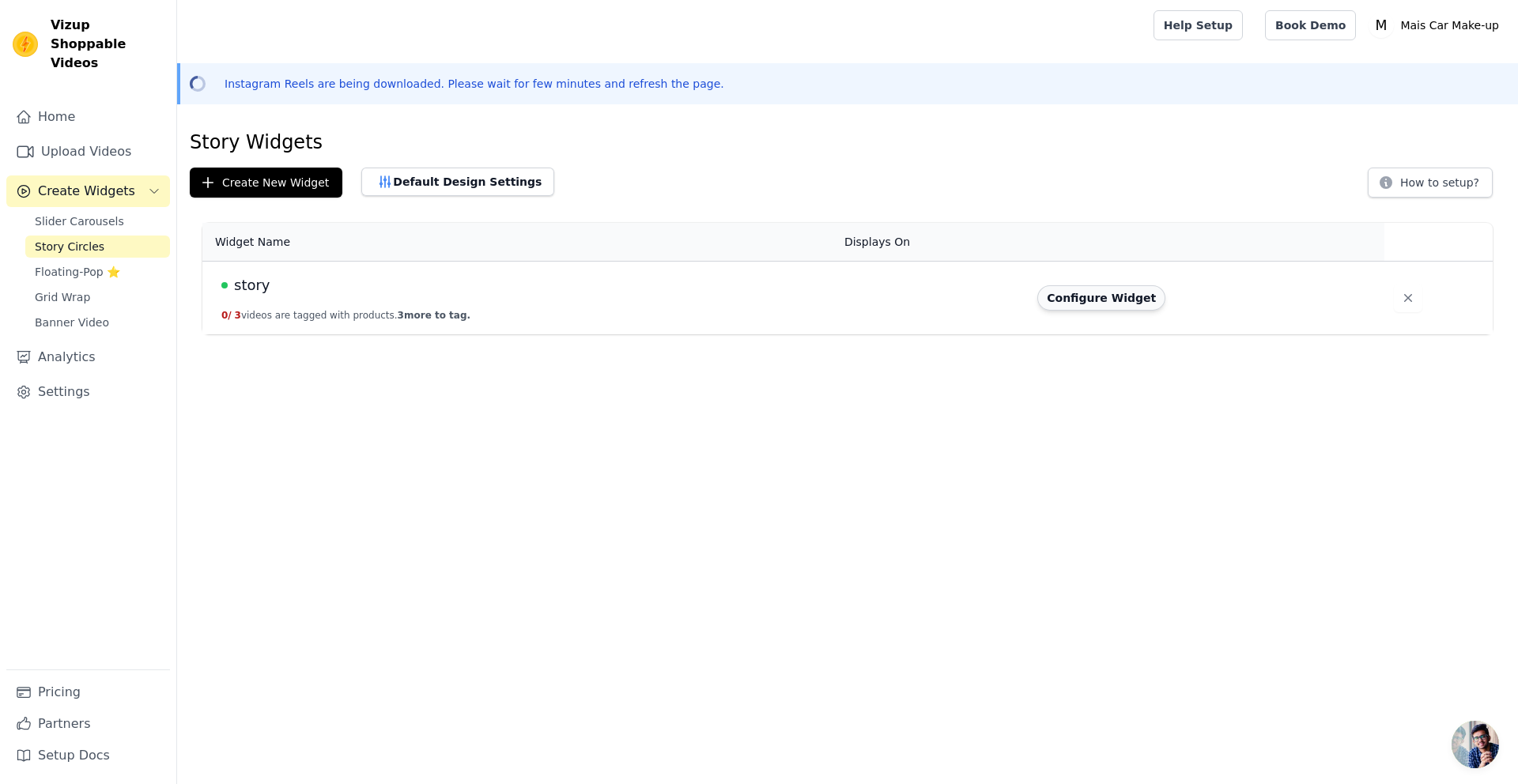
click at [1120, 298] on button "Configure Widget" at bounding box center [1101, 297] width 128 height 25
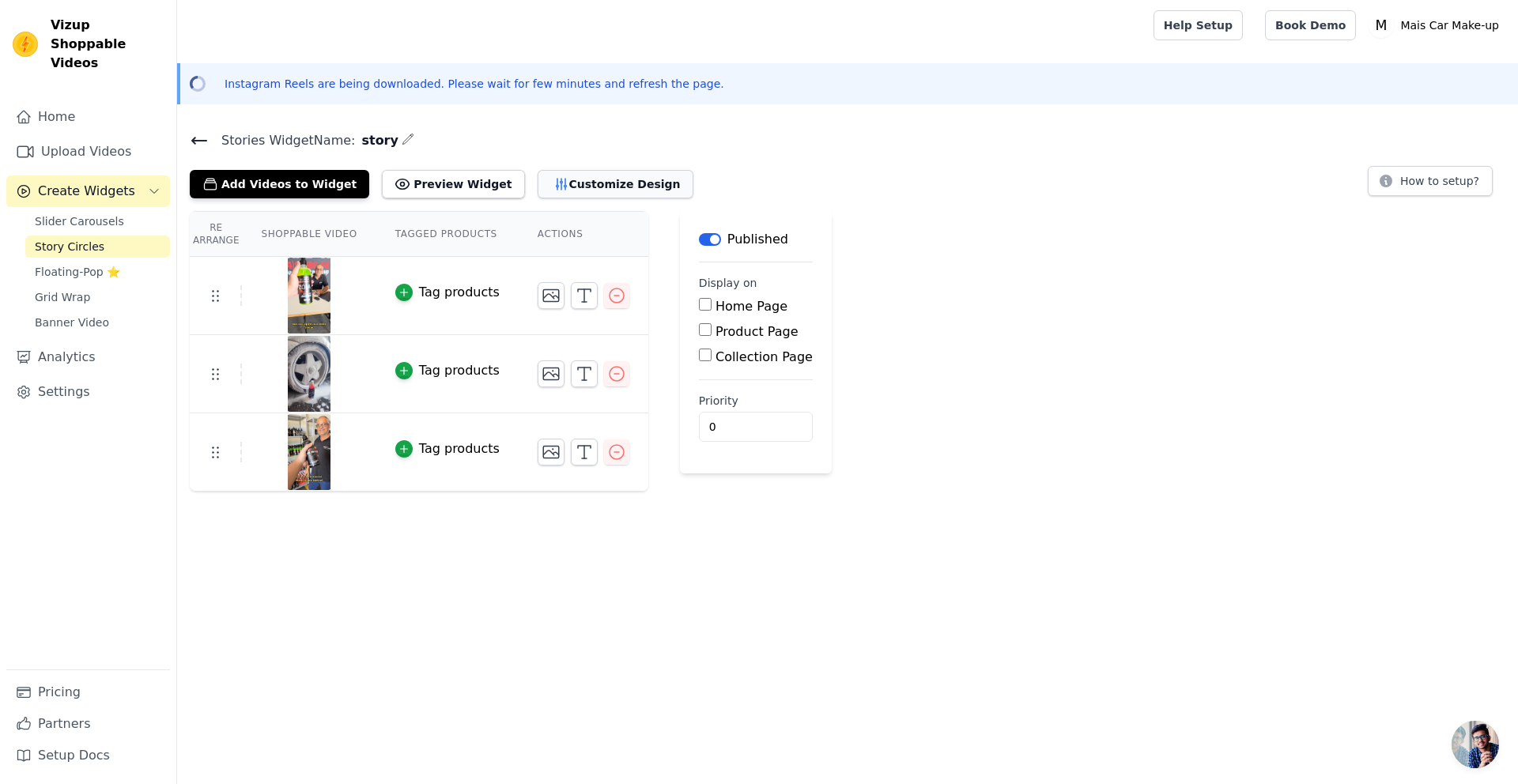
click at [580, 190] on button "Customize Design" at bounding box center [615, 184] width 156 height 28
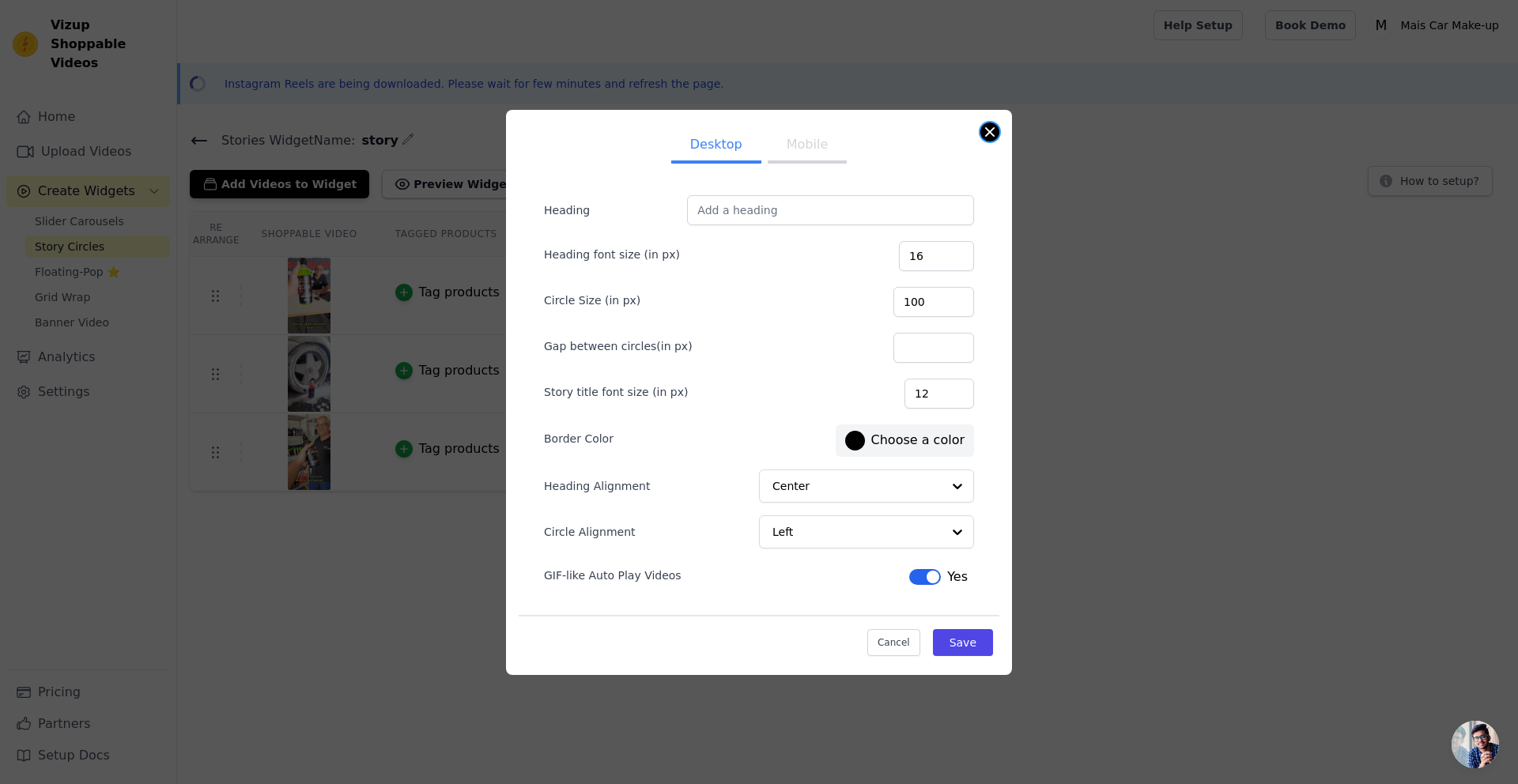
click at [999, 131] on div "Desktop Mobile Heading Heading font size (in px) 16 Circle Size (in px) 100 Gap…" at bounding box center [759, 392] width 506 height 565
click at [992, 134] on button "Close modal" at bounding box center [990, 132] width 19 height 19
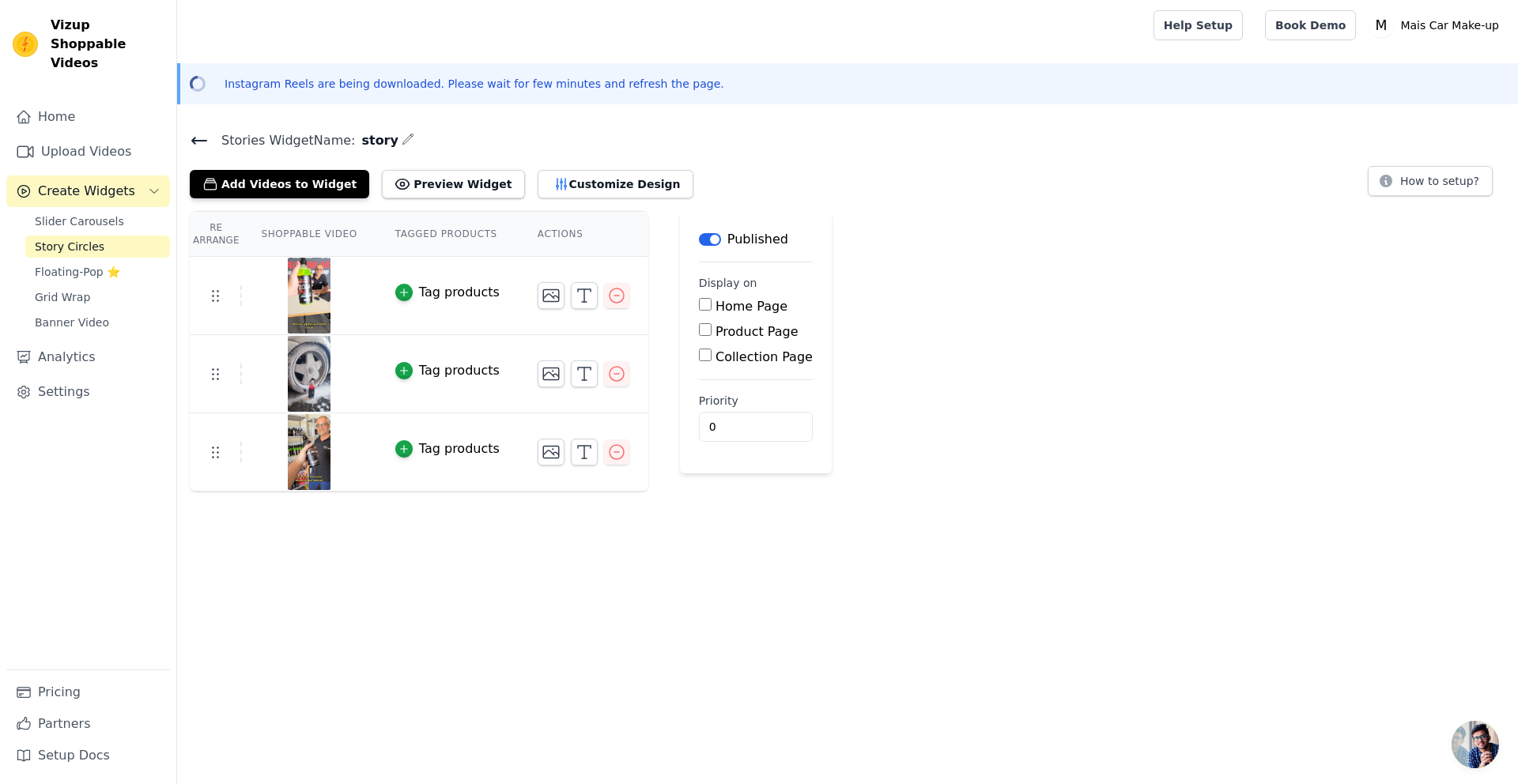
click at [725, 297] on fieldset "Display on Home Page Product Page Collection Page" at bounding box center [755, 321] width 114 height 92
click at [723, 299] on label "Home Page" at bounding box center [751, 306] width 72 height 15
click at [712, 298] on input "Home Page" at bounding box center [705, 305] width 13 height 13
checkbox input "true"
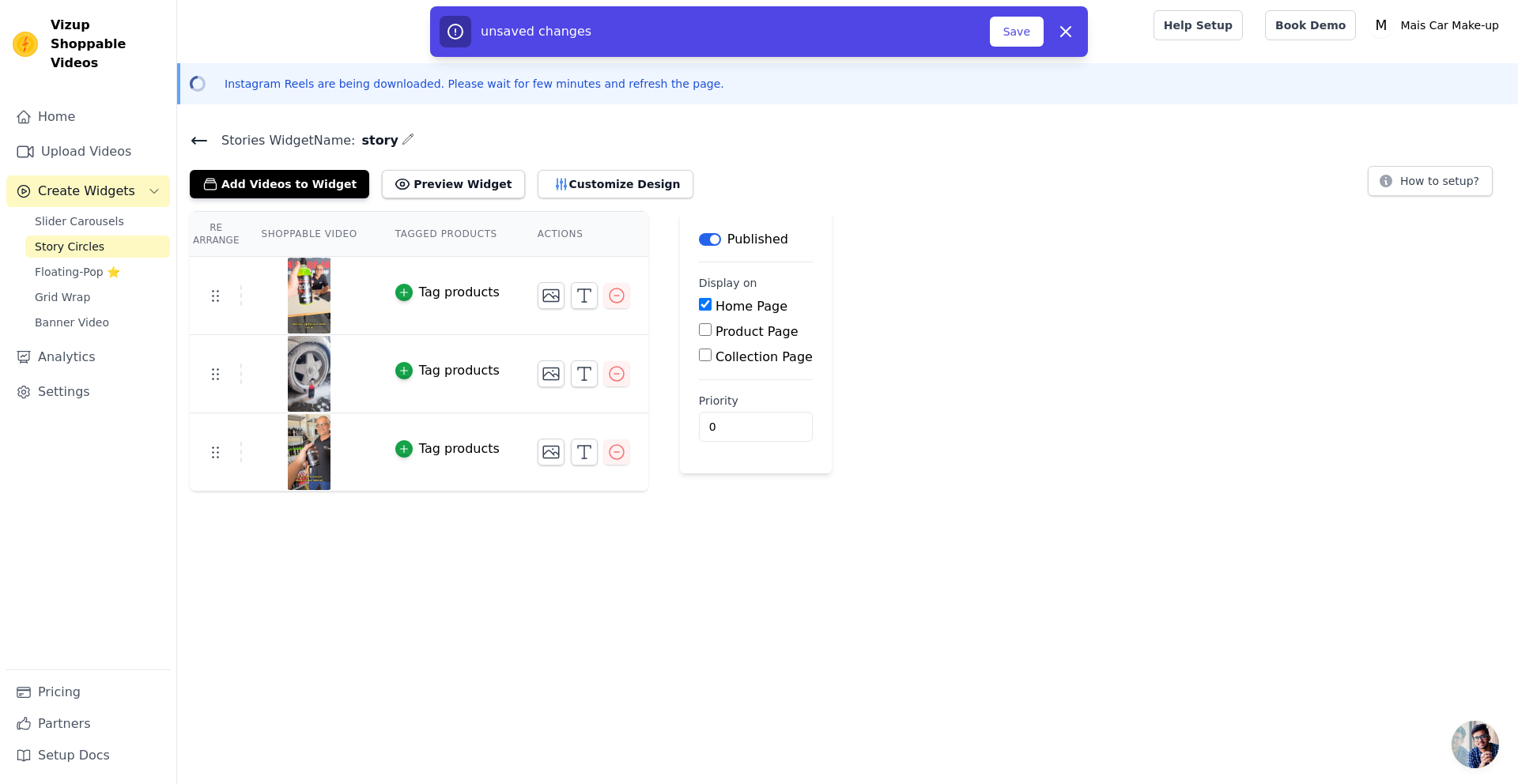
click at [716, 334] on label "Product Page" at bounding box center [757, 331] width 83 height 15
click at [710, 334] on input "Product Page" at bounding box center [705, 330] width 13 height 13
checkbox input "true"
click at [1019, 27] on button "Save" at bounding box center [1017, 31] width 54 height 30
click at [999, 31] on button "Save" at bounding box center [1017, 31] width 54 height 30
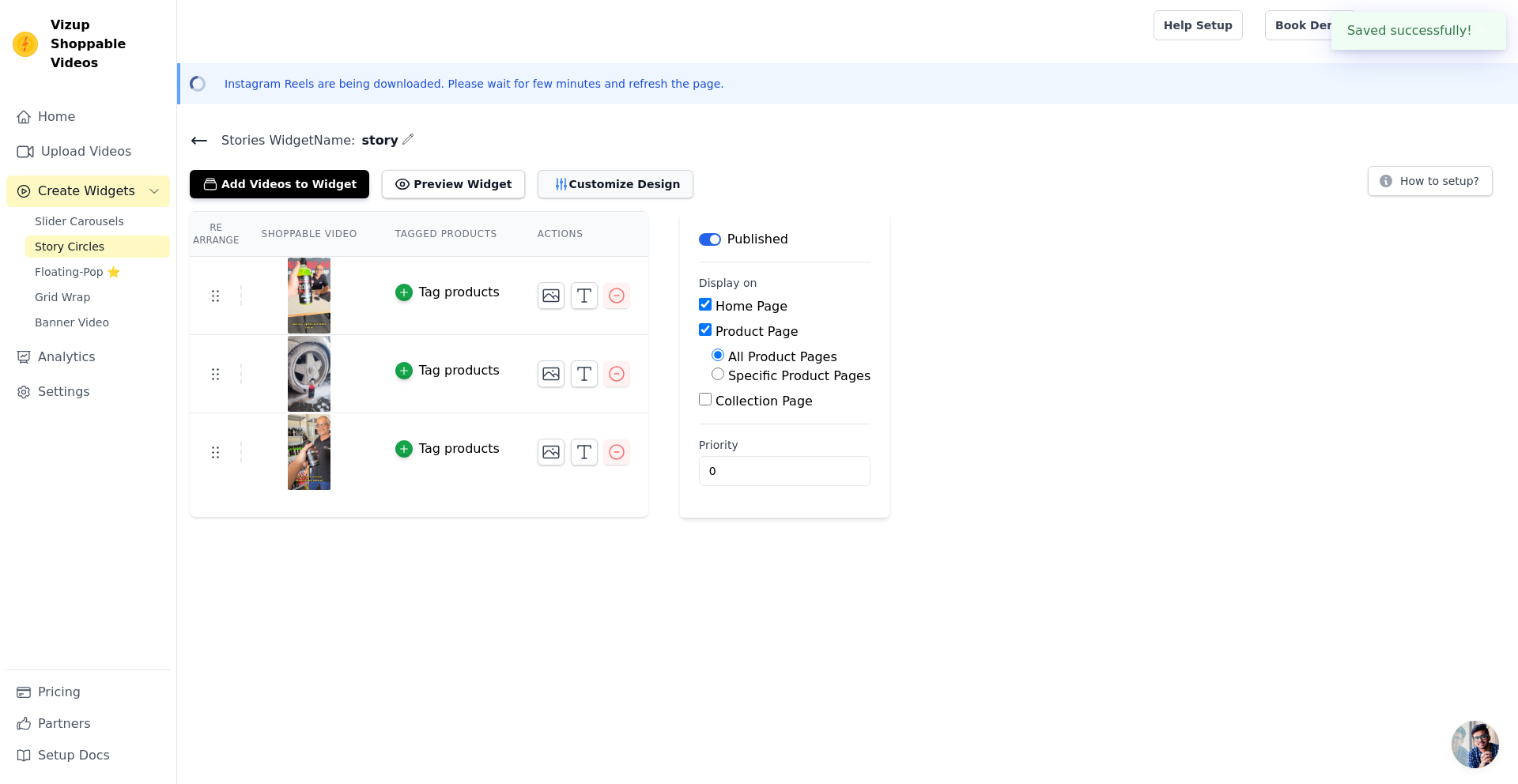
click at [538, 186] on button "Customize Design" at bounding box center [615, 184] width 156 height 28
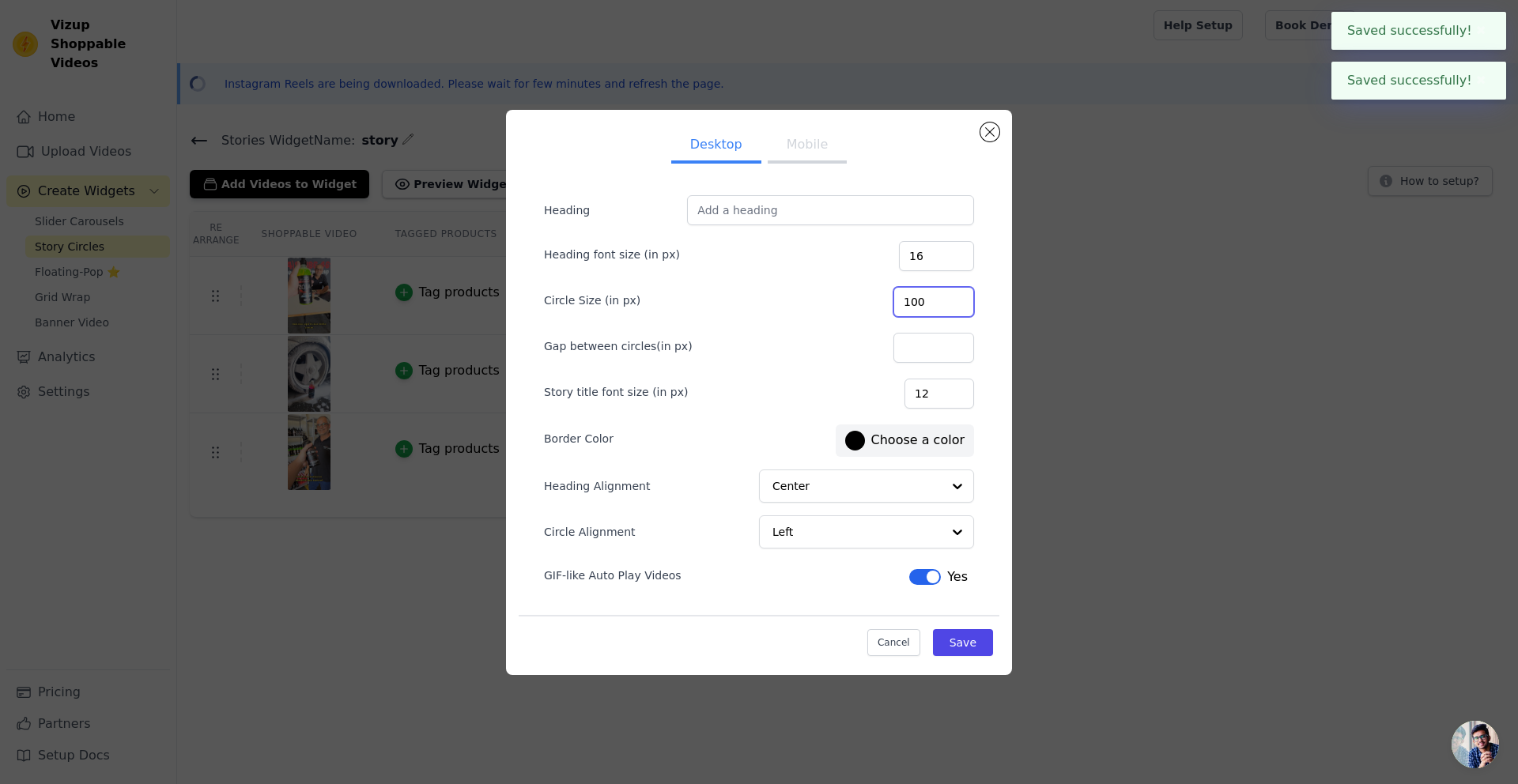
click at [948, 304] on input "100" at bounding box center [934, 301] width 81 height 30
click at [947, 304] on input "100" at bounding box center [934, 301] width 81 height 30
type input "120"
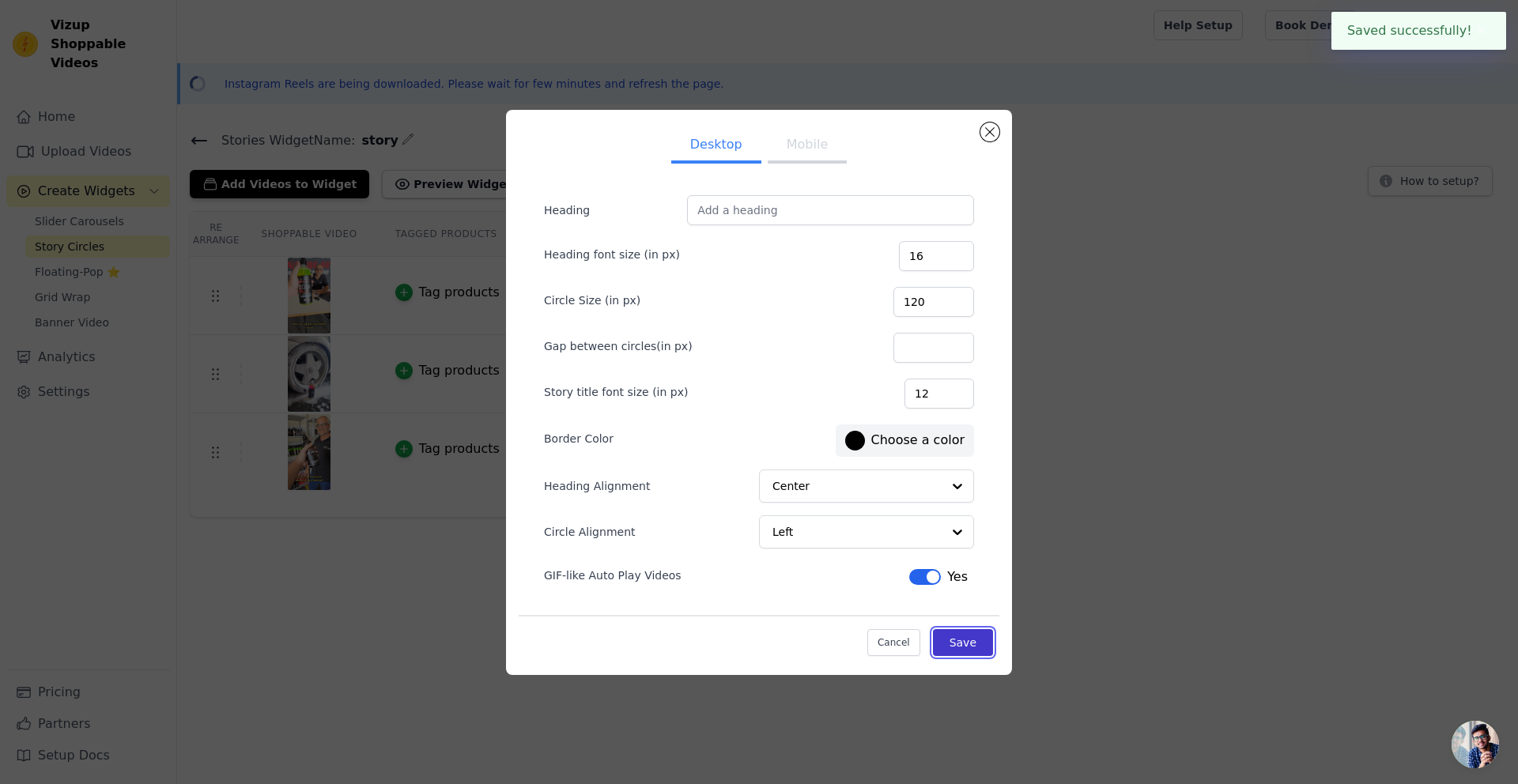
click at [954, 641] on button "Save" at bounding box center [963, 642] width 60 height 27
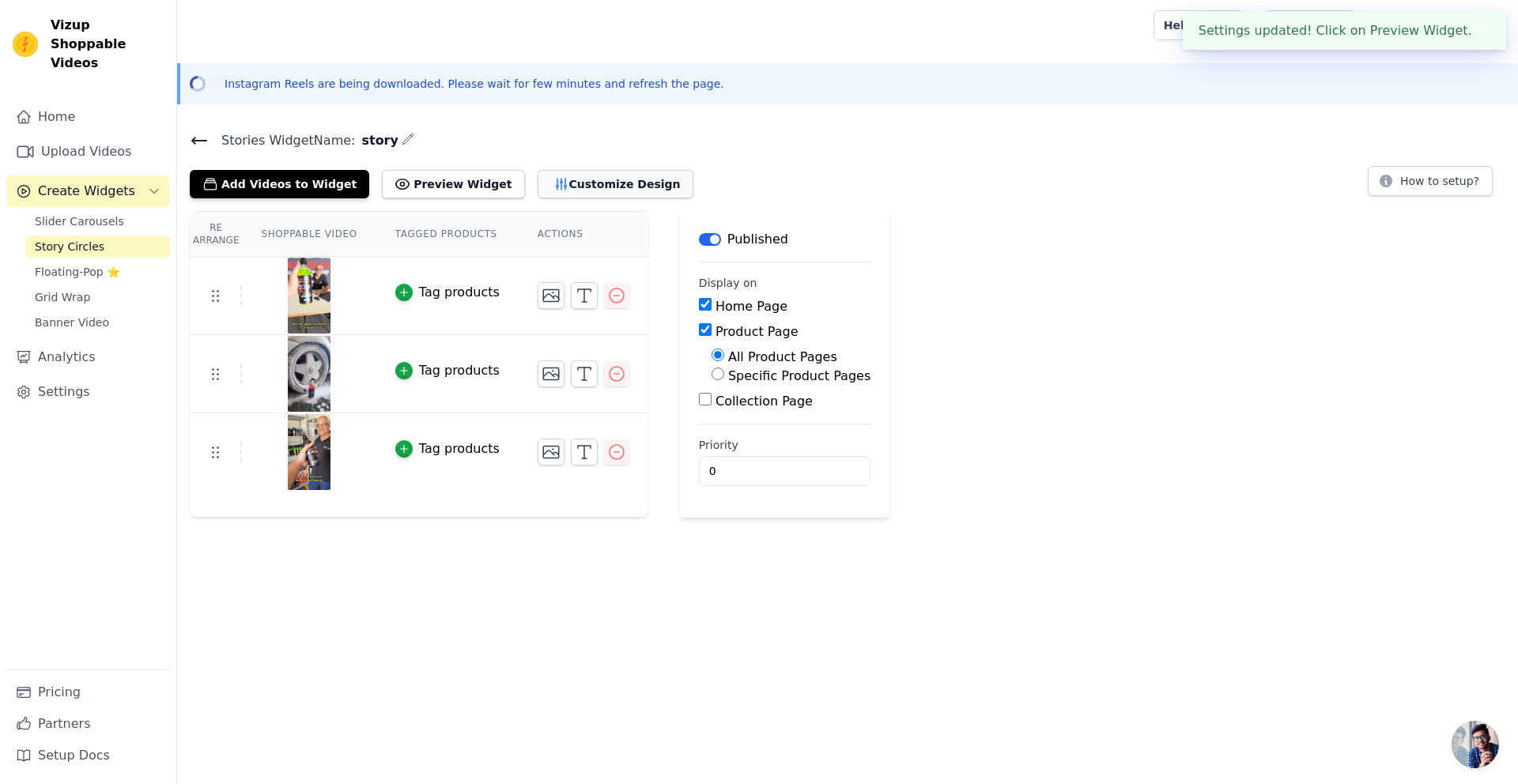
click at [599, 186] on button "Customize Design" at bounding box center [615, 184] width 156 height 28
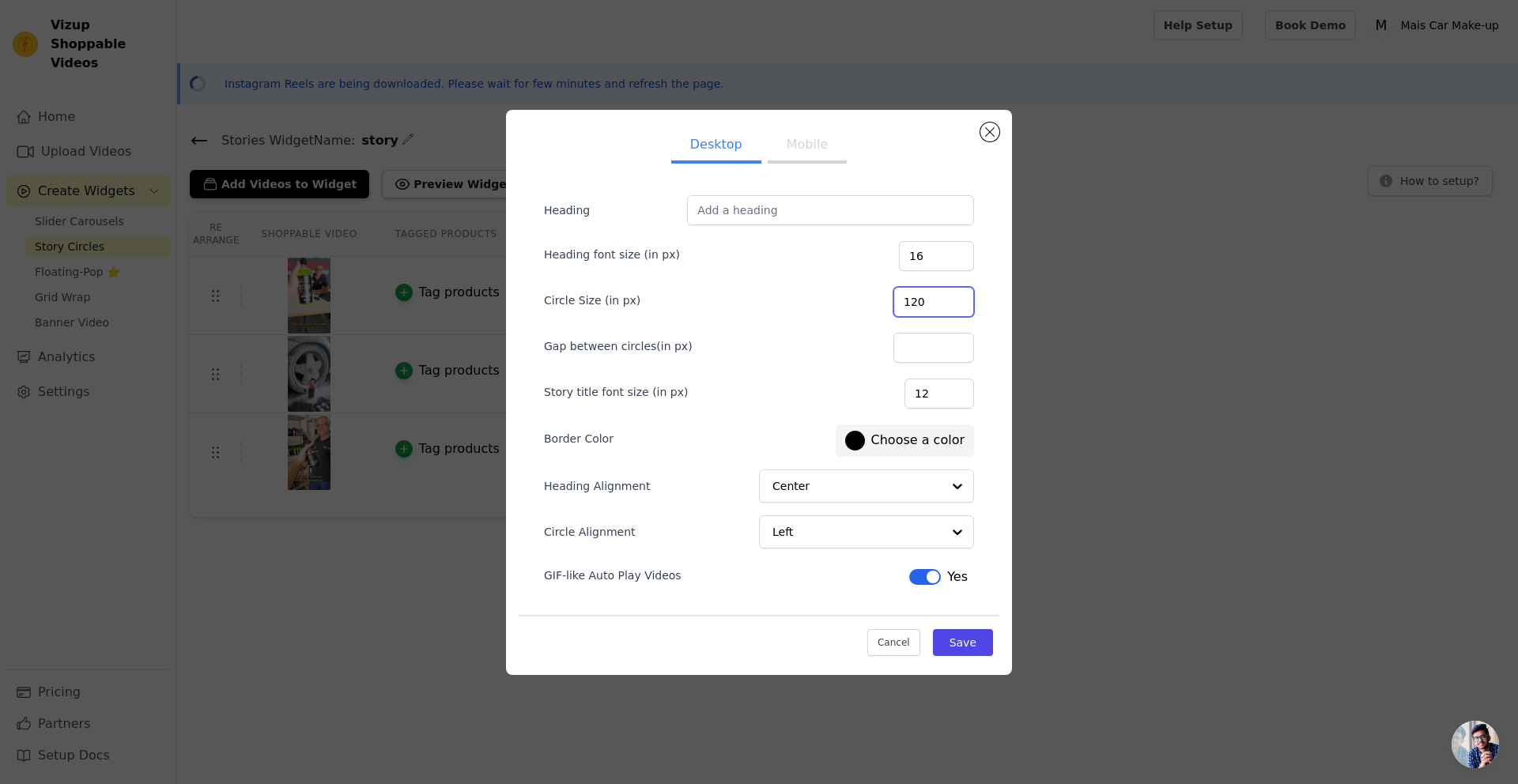
click at [933, 303] on input "120" at bounding box center [934, 301] width 81 height 30
type input "110"
click at [959, 645] on button "Save" at bounding box center [963, 642] width 60 height 27
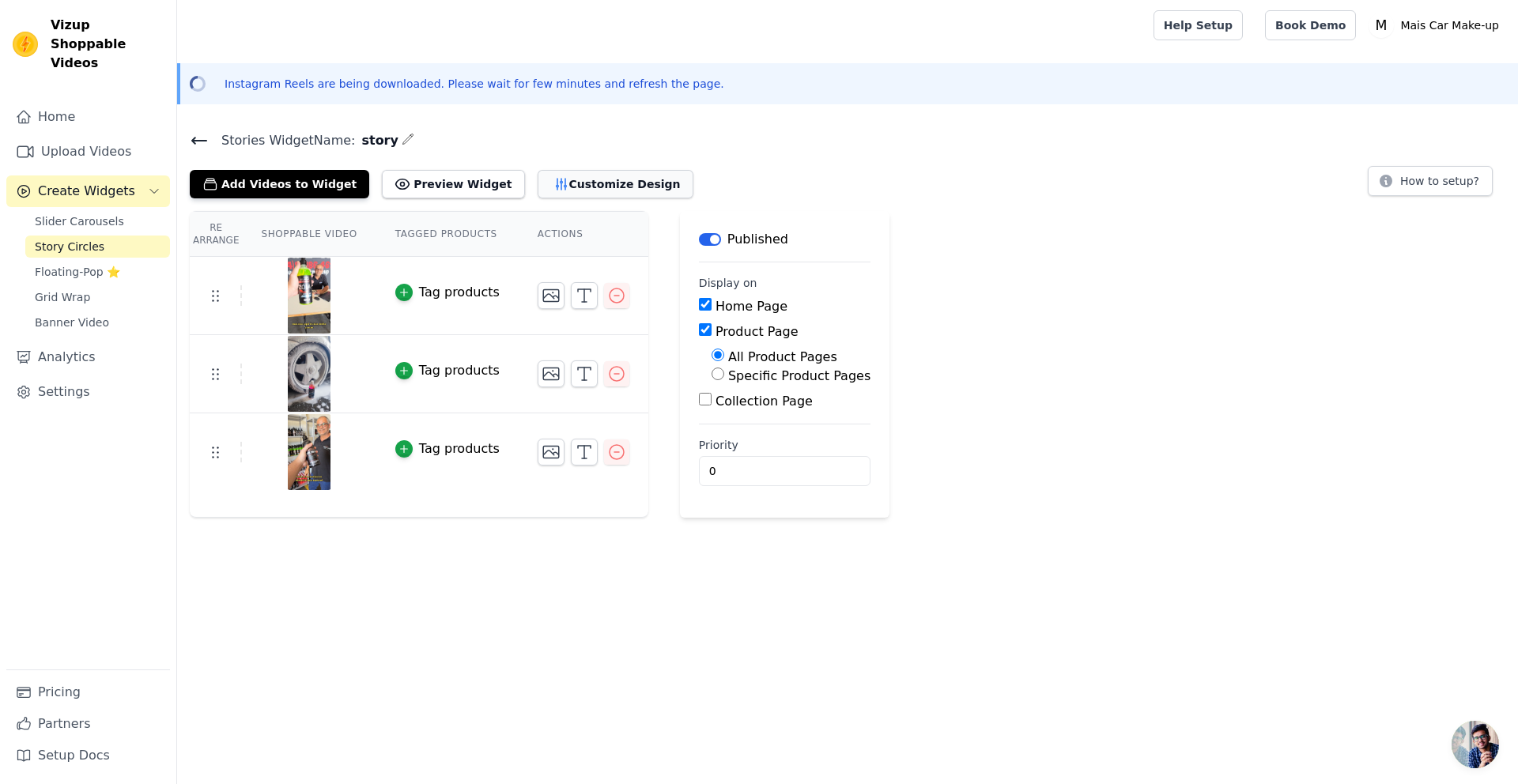
click at [538, 186] on button "Customize Design" at bounding box center [615, 184] width 156 height 28
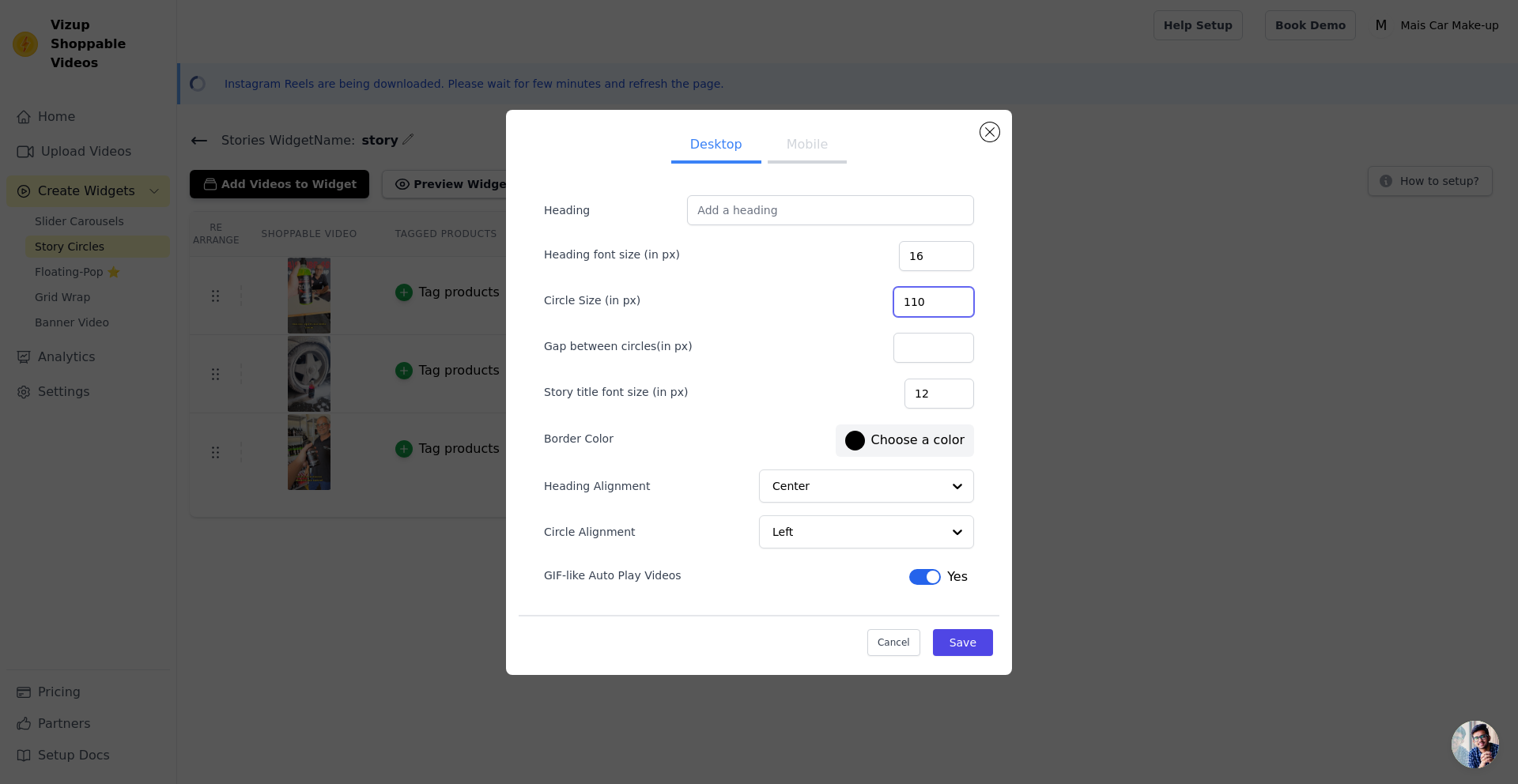
click at [931, 307] on input "110" at bounding box center [934, 301] width 81 height 30
type input "120"
click at [969, 656] on div "Cancel Save" at bounding box center [759, 638] width 480 height 48
click at [965, 648] on button "Save" at bounding box center [963, 642] width 60 height 27
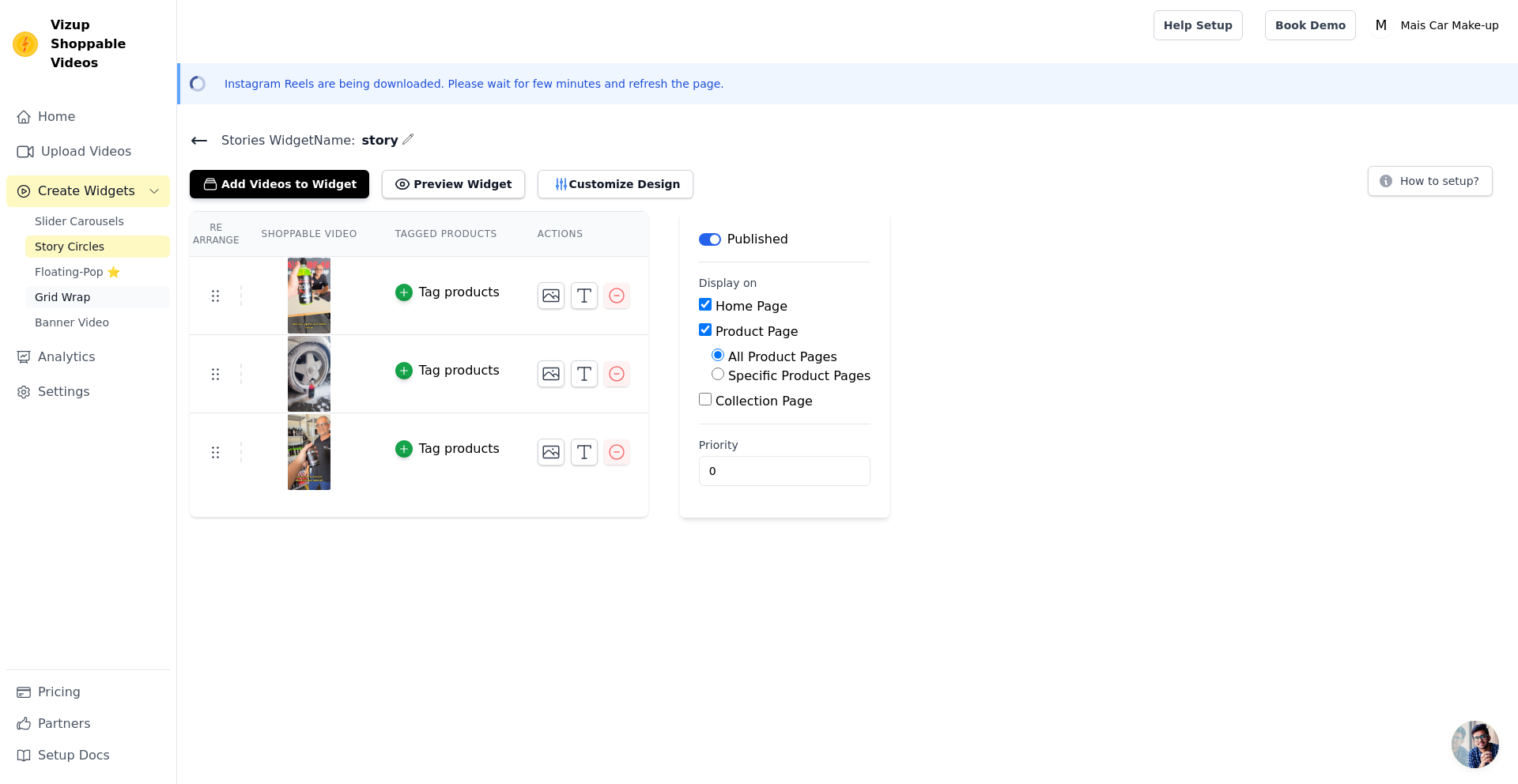
click at [82, 289] on span "Grid Wrap" at bounding box center [62, 297] width 56 height 16
